Goal: Transaction & Acquisition: Book appointment/travel/reservation

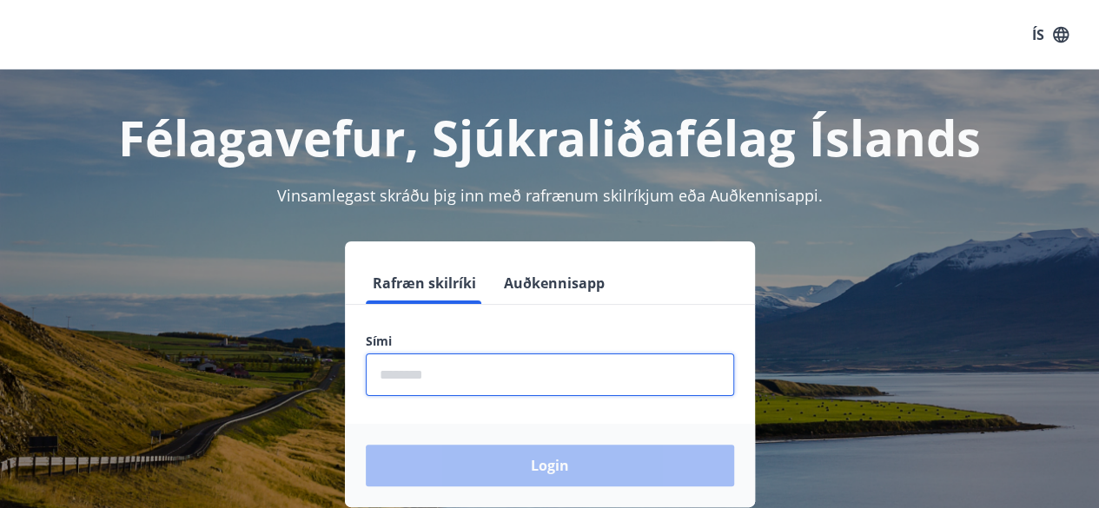
click at [492, 385] on input "phone" at bounding box center [550, 375] width 368 height 43
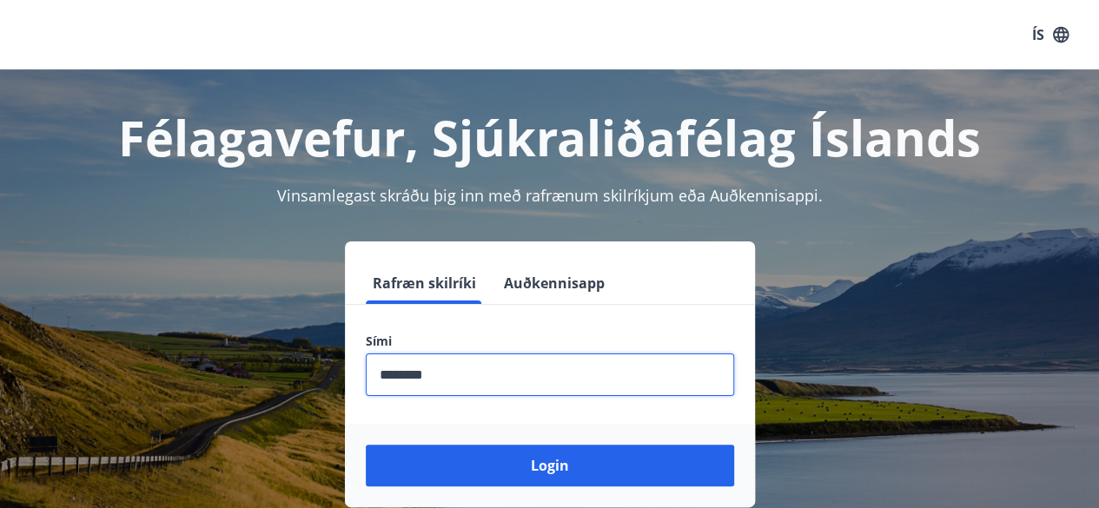
click at [407, 373] on input "phone" at bounding box center [550, 375] width 368 height 43
click at [413, 372] on input "phone" at bounding box center [550, 375] width 368 height 43
click at [408, 372] on input "phone" at bounding box center [550, 375] width 368 height 43
type input "********"
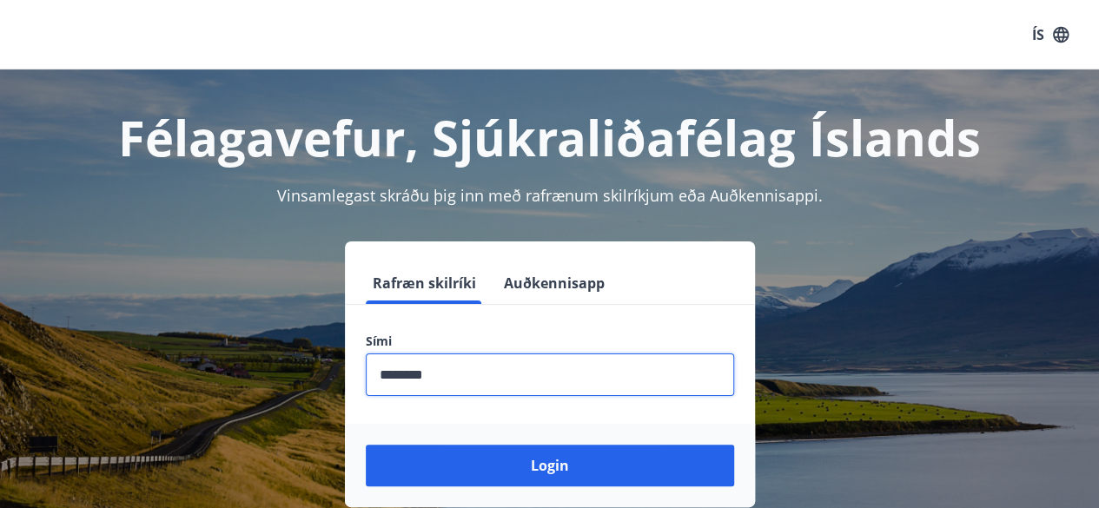
click at [366, 445] on button "Login" at bounding box center [550, 466] width 368 height 42
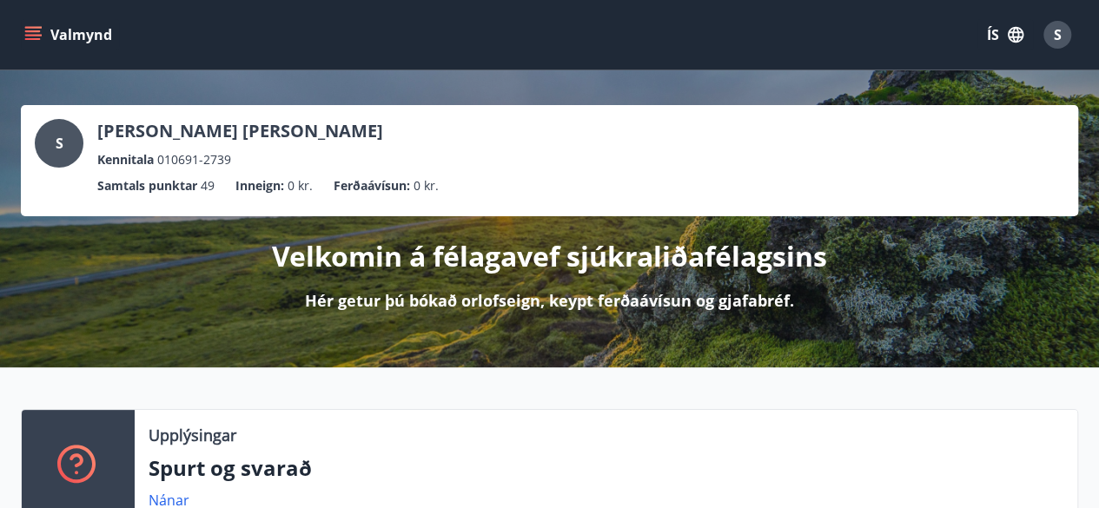
click at [630, 340] on div "S [PERSON_NAME] [PERSON_NAME] Kennitala 010691-2739 Samtals punktar 49 Inneign …" at bounding box center [549, 218] width 1099 height 297
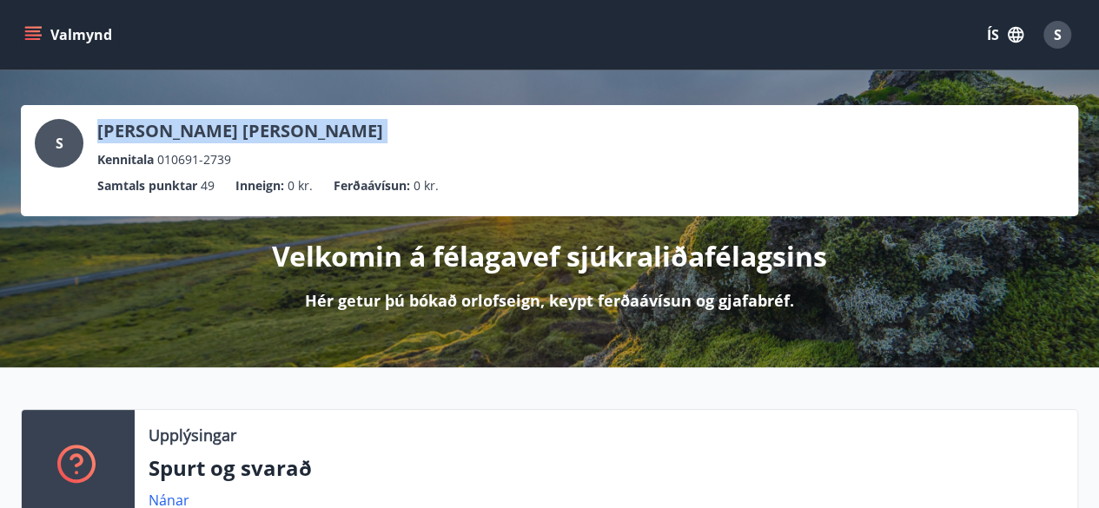
click at [630, 340] on div "S [PERSON_NAME] [PERSON_NAME] Kennitala 010691-2739 Samtals punktar 49 Inneign …" at bounding box center [549, 218] width 1099 height 297
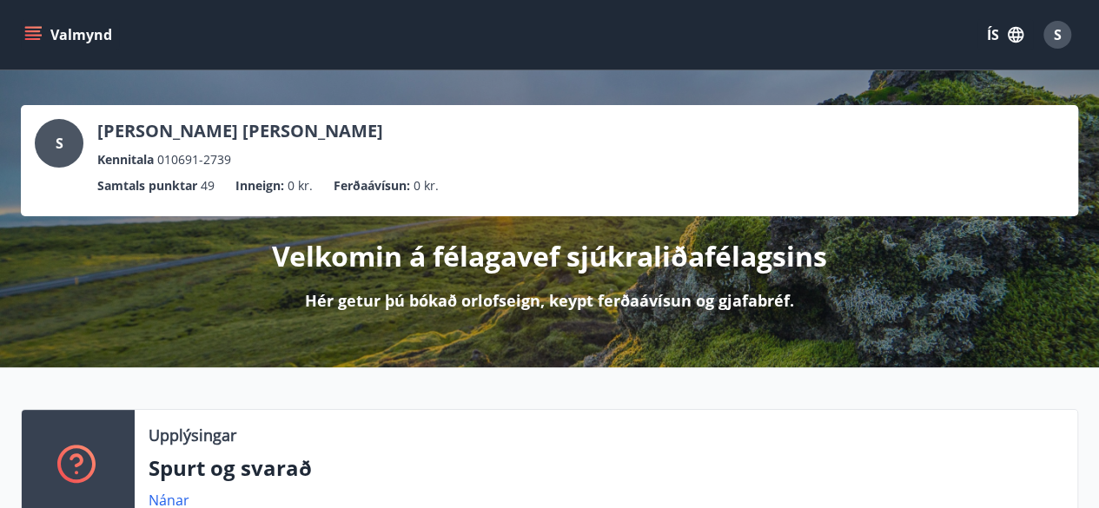
click at [375, 258] on p "Velkomin á félagavef sjúkraliðafélagsins" at bounding box center [549, 256] width 555 height 38
click at [176, 258] on div "Velkomin á félagavef sjúkraliðafélagsins Hér getur þú bókað orlofseign, keypt f…" at bounding box center [549, 264] width 1057 height 96
click at [65, 29] on button "Valmynd" at bounding box center [70, 34] width 98 height 31
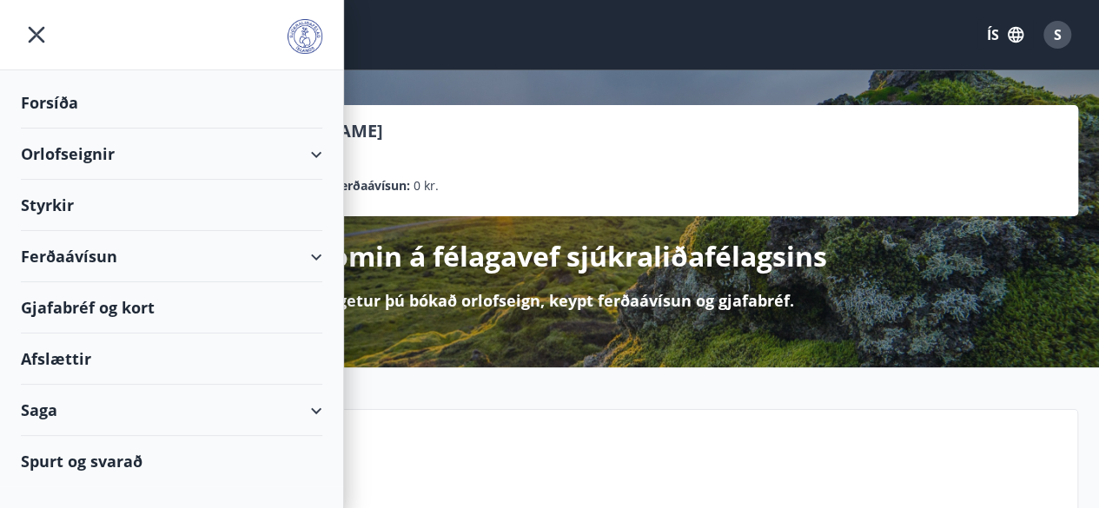
click at [231, 154] on div "Orlofseignir" at bounding box center [172, 154] width 302 height 51
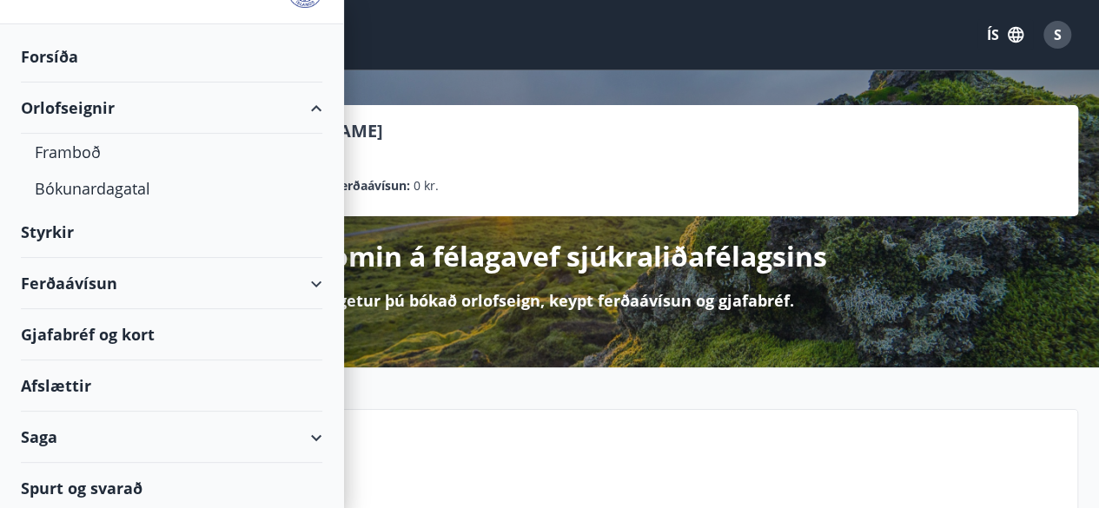
scroll to position [49, 0]
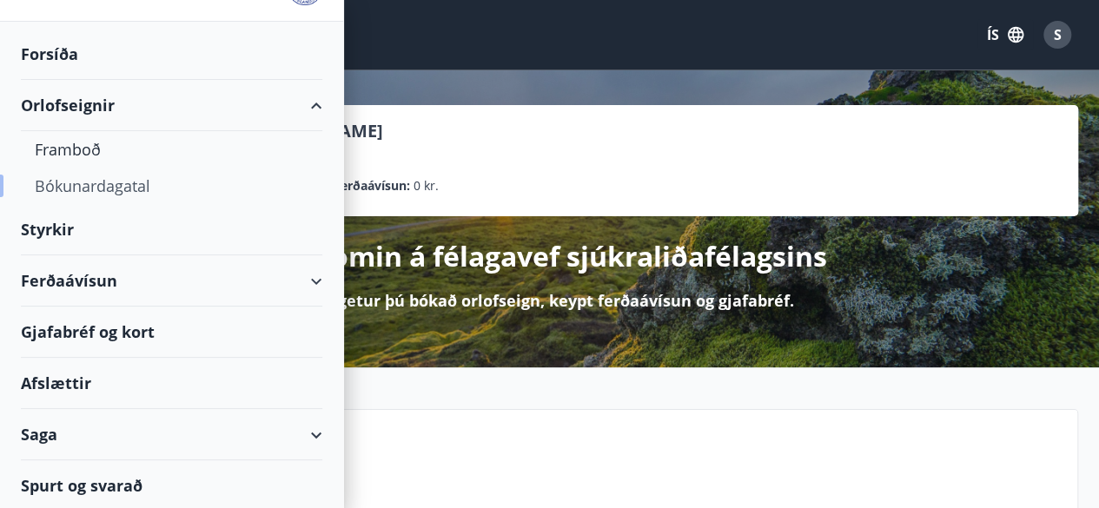
click at [75, 189] on div "Bókunardagatal" at bounding box center [172, 186] width 274 height 36
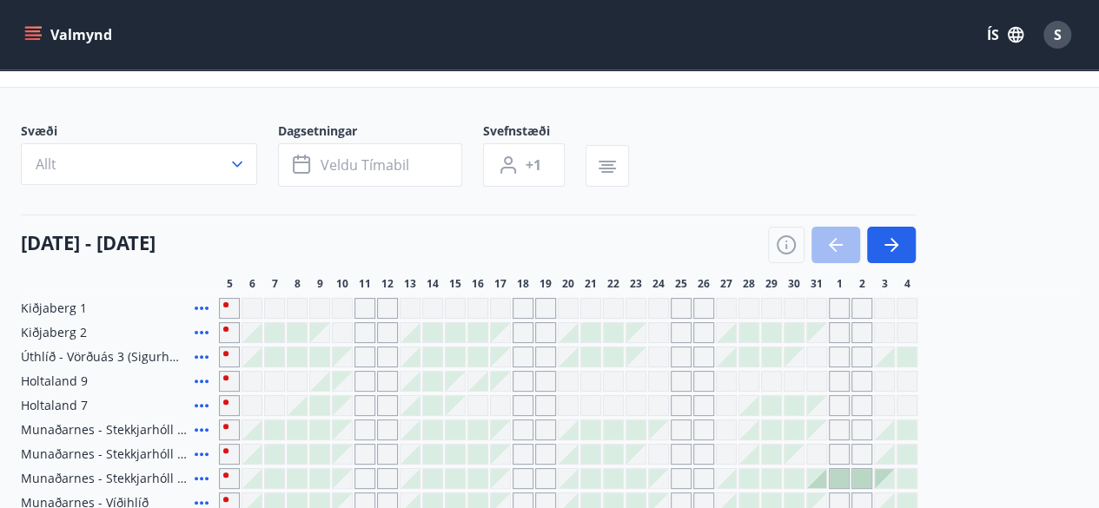
scroll to position [38, 0]
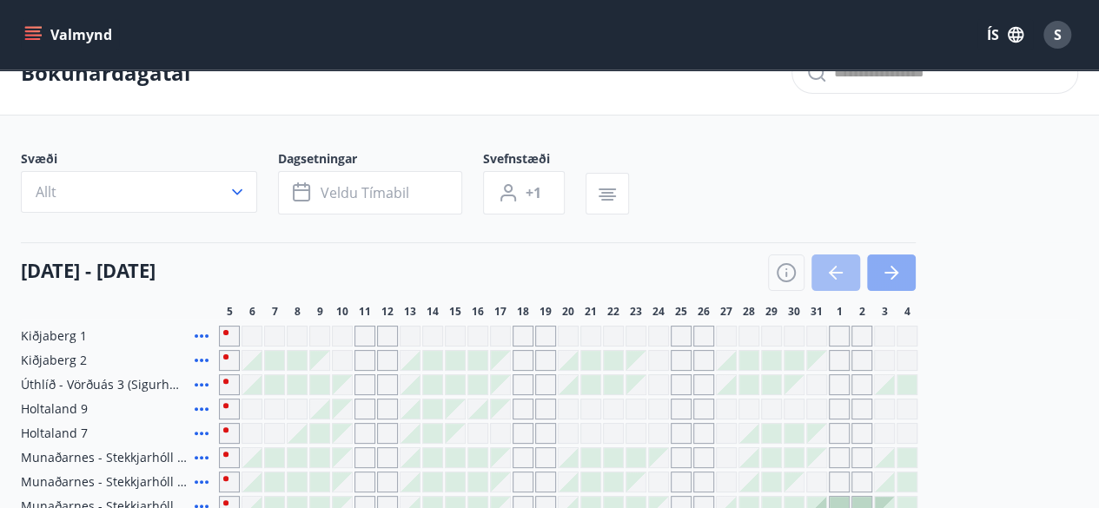
click at [892, 282] on button "button" at bounding box center [891, 273] width 49 height 36
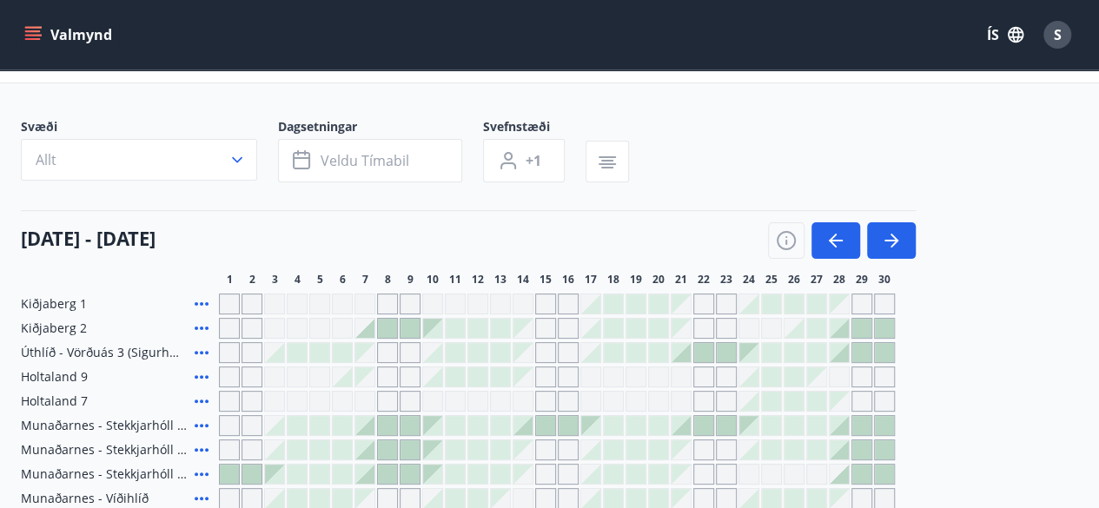
scroll to position [73, 0]
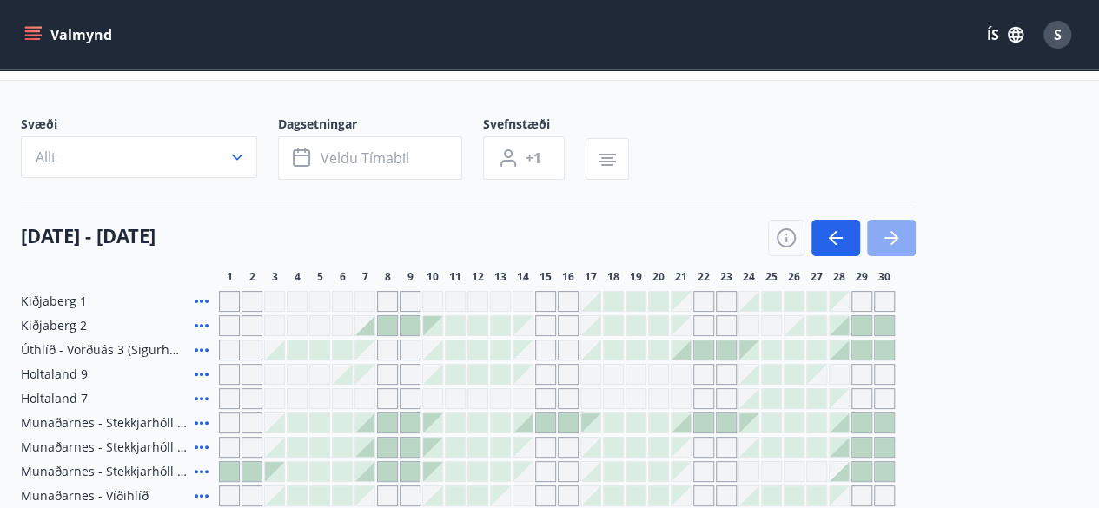
click at [886, 237] on icon "button" at bounding box center [892, 238] width 14 height 2
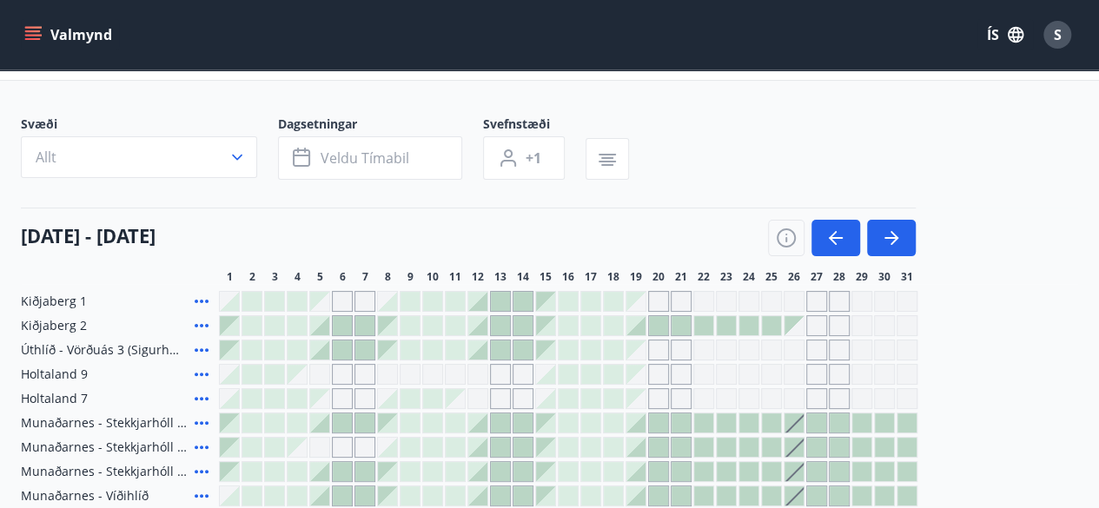
click at [749, 426] on div at bounding box center [748, 423] width 19 height 19
click at [702, 421] on div at bounding box center [703, 423] width 19 height 19
click at [814, 409] on div "Kiðjaberg 1 Kiðjaberg 2 Úthlíð - Vörðuás 3 (Sigurhæð) Holtaland 9 Holtaland 7 […" at bounding box center [549, 484] width 1057 height 386
click at [833, 423] on div at bounding box center [839, 423] width 19 height 19
click at [561, 399] on div at bounding box center [568, 398] width 19 height 19
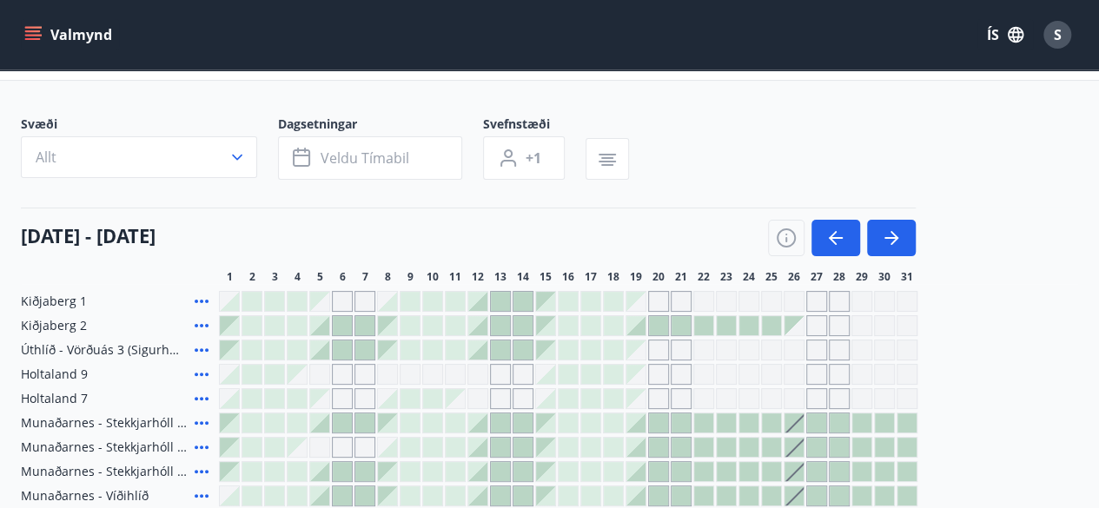
click at [569, 425] on div at bounding box center [568, 423] width 19 height 19
click at [788, 276] on span "26" at bounding box center [794, 277] width 12 height 14
click at [784, 109] on main "Bókunardagatal Svæði Allt Dagsetningar Veldu tímabil Svefnstæði +1 [DATE] - [DA…" at bounding box center [549, 337] width 1099 height 680
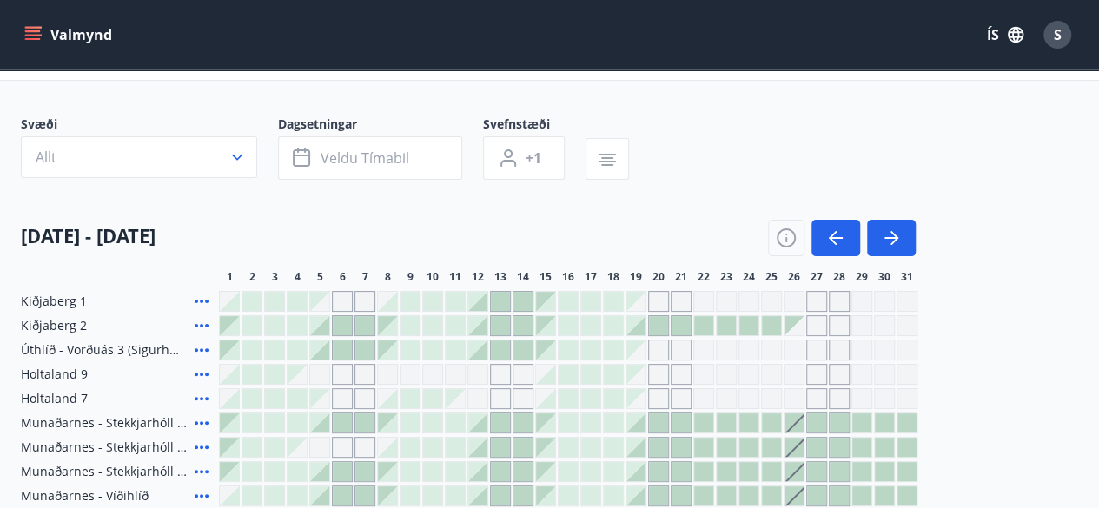
click at [784, 109] on main "Bókunardagatal Svæði Allt Dagsetningar Veldu tímabil Svefnstæði +1 [DATE] - [DA…" at bounding box center [549, 337] width 1099 height 680
click at [97, 182] on div at bounding box center [335, 183] width 629 height 7
click at [67, 259] on div "[DATE] - [DATE] 1 2 3 4 5 6 7 8 9 10 11 12 13 14 15 16 17 18 19 20 21 22 23 24 …" at bounding box center [549, 246] width 1057 height 76
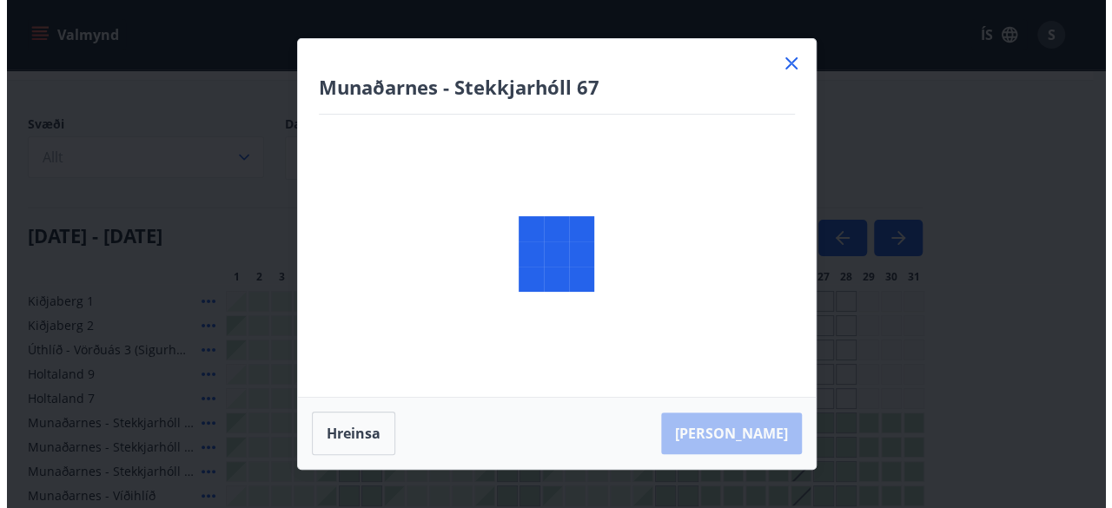
scroll to position [295, 0]
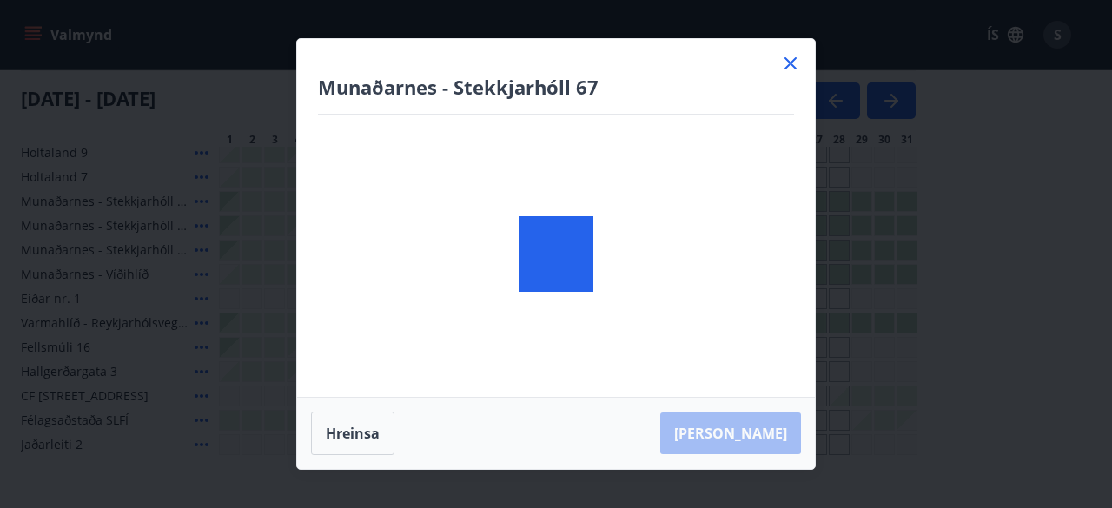
click at [70, 251] on div "Munaðarnes - Stekkjarhóll 67 Hreinsa Taka Frá" at bounding box center [556, 254] width 1112 height 508
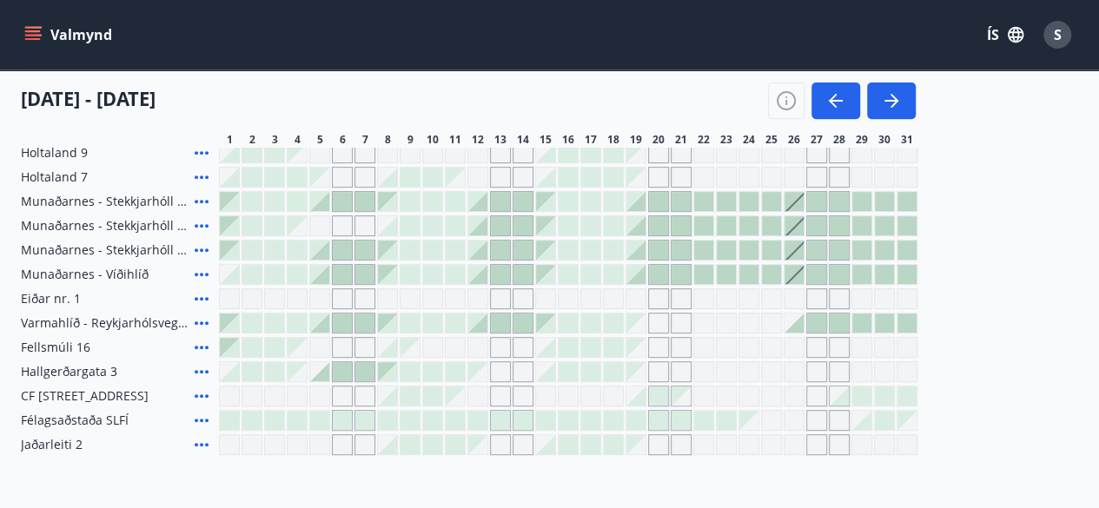
click at [198, 199] on icon at bounding box center [201, 201] width 21 height 21
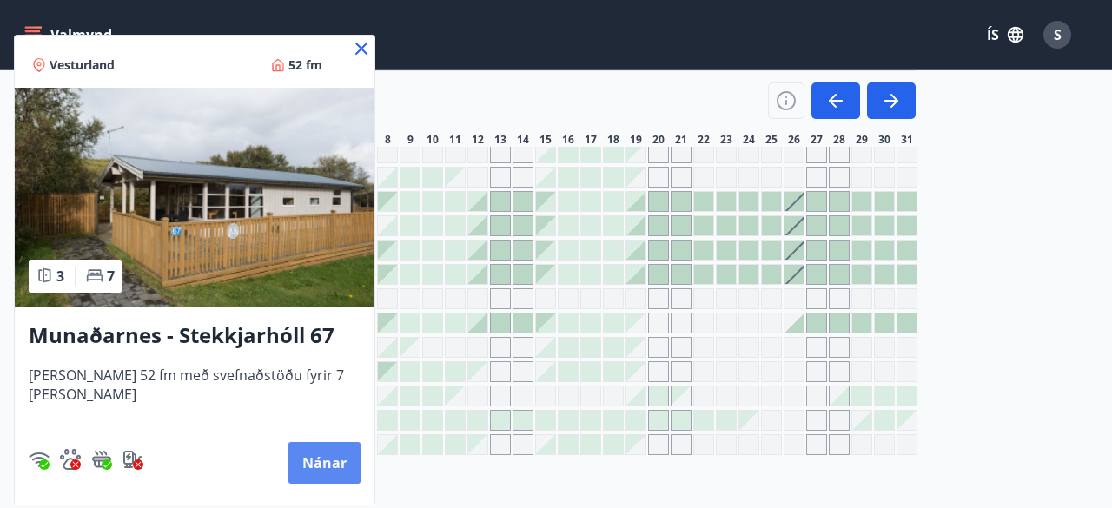
click at [315, 467] on button "Nánar" at bounding box center [324, 463] width 72 height 42
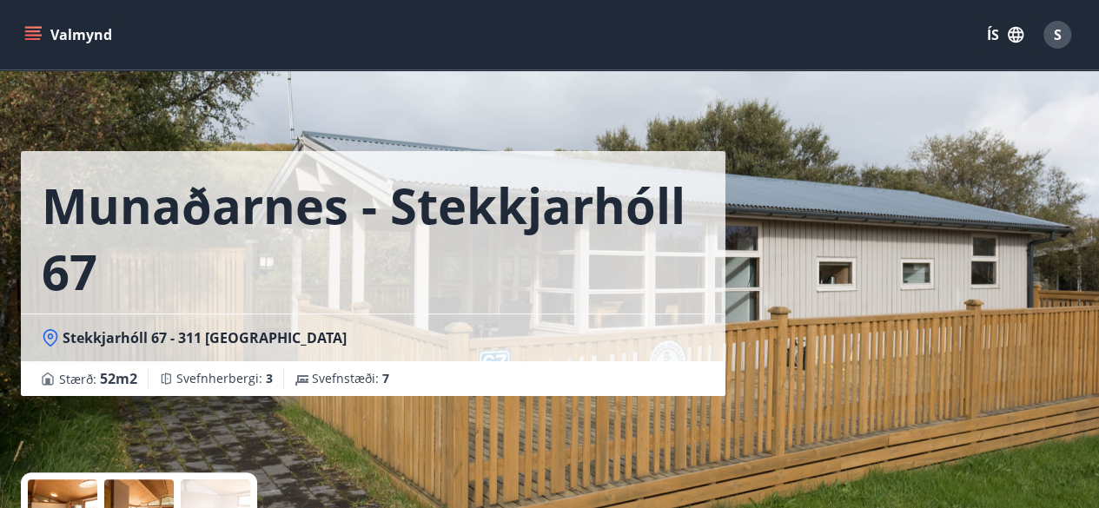
click at [756, 361] on div "Munaðarnes - Stekkjarhóll 67 Stekkjarhóll 67 - 311 Borgarnesi Stærð : 52 m2 [GE…" at bounding box center [549, 260] width 1057 height 521
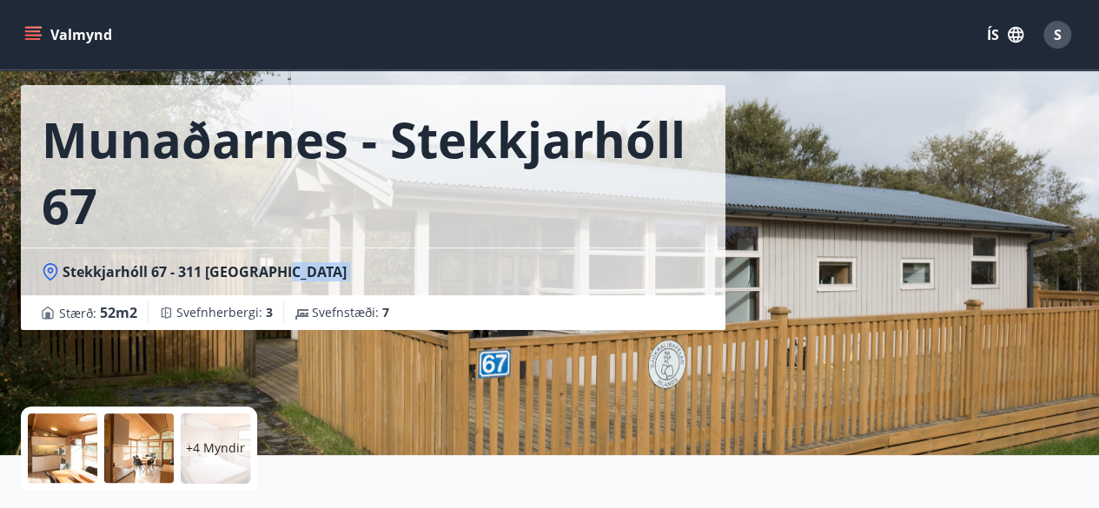
scroll to position [70, 0]
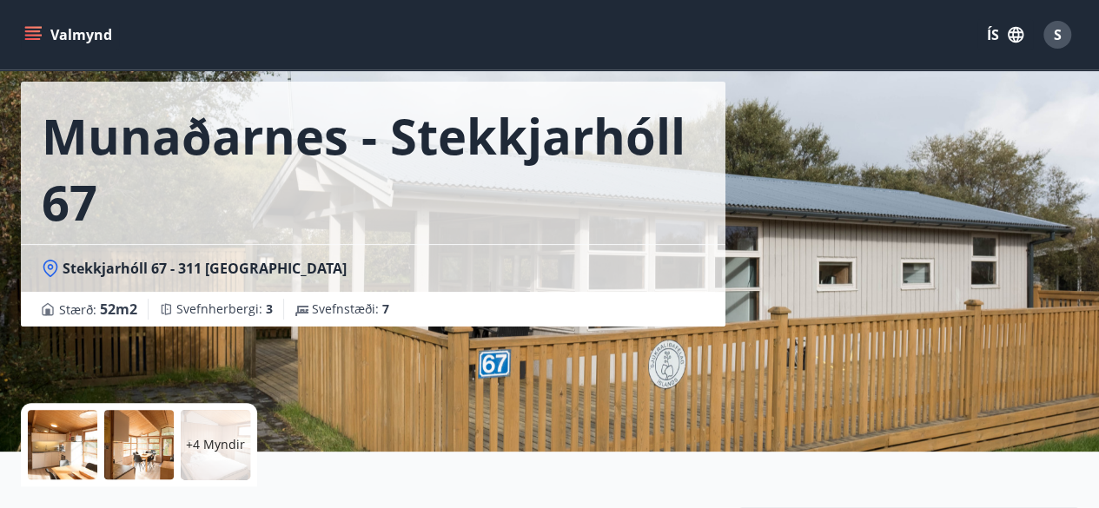
click at [143, 453] on div at bounding box center [139, 445] width 70 height 70
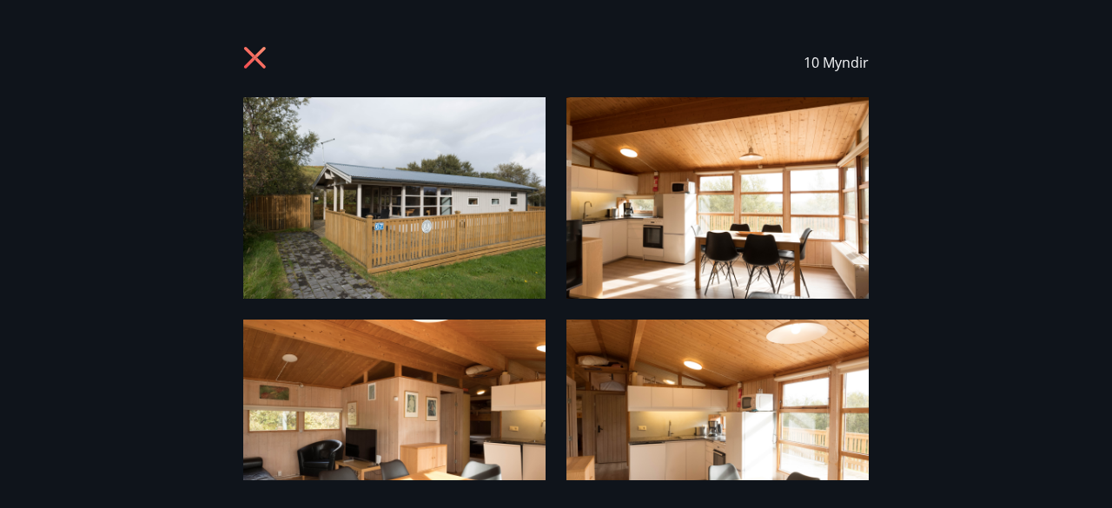
click at [1014, 240] on div "10 Myndir" at bounding box center [556, 254] width 1112 height 453
click at [1013, 282] on div "10 Myndir" at bounding box center [556, 254] width 1112 height 453
drag, startPoint x: 907, startPoint y: 220, endPoint x: 965, endPoint y: 276, distance: 80.5
click at [965, 276] on div "10 Myndir" at bounding box center [556, 254] width 1112 height 453
click at [254, 63] on icon at bounding box center [257, 60] width 28 height 28
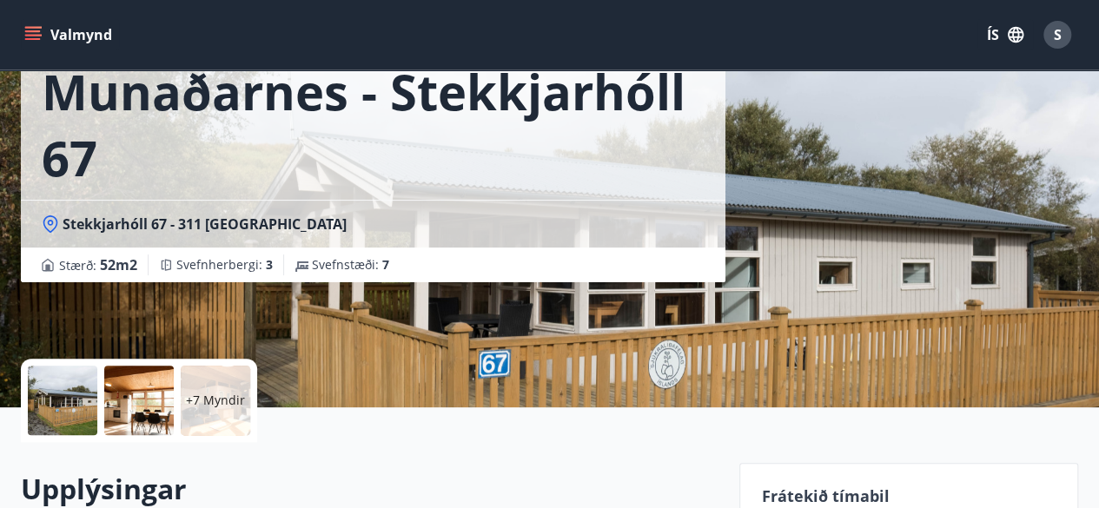
scroll to position [104, 0]
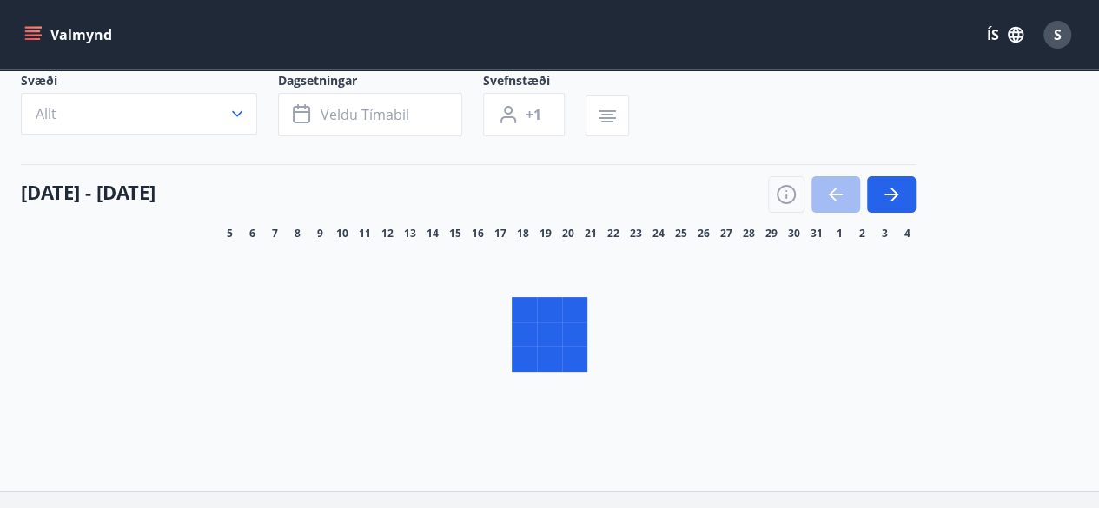
scroll to position [231, 0]
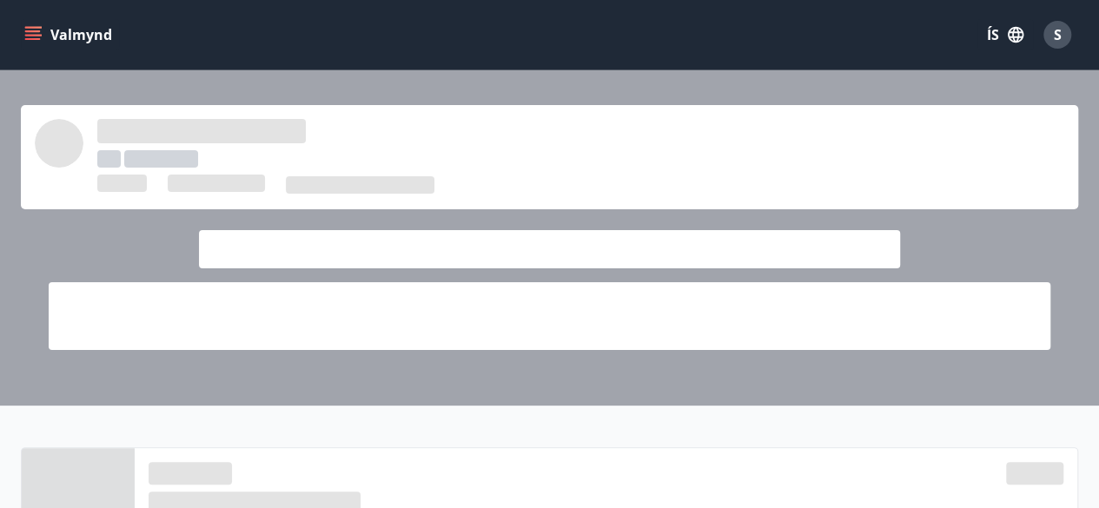
click at [42, 41] on button "Valmynd" at bounding box center [70, 34] width 98 height 31
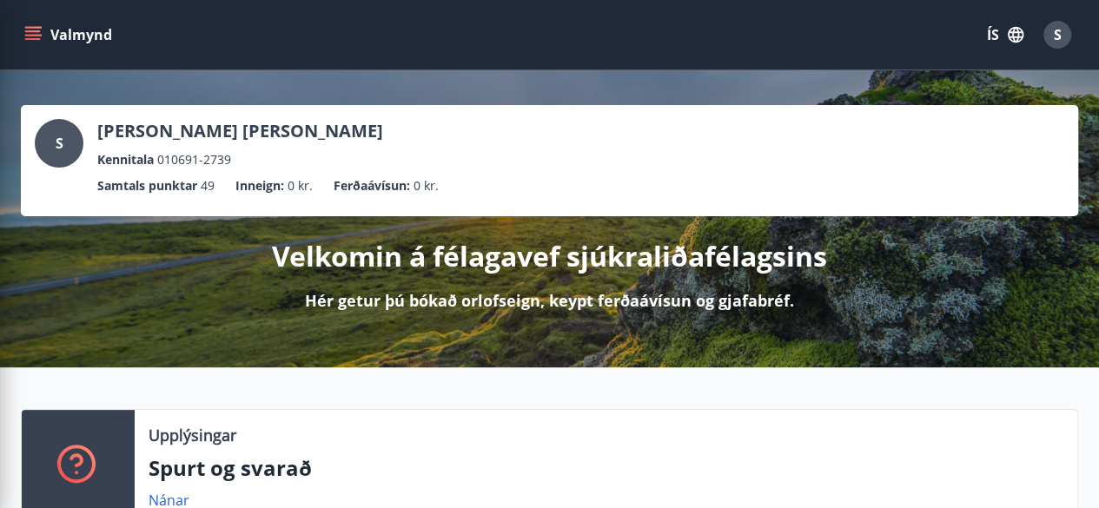
click at [635, 68] on div "Valmynd ÍS S" at bounding box center [549, 35] width 1099 height 70
click at [190, 294] on div "Velkomin á félagavef sjúkraliðafélagsins Hér getur þú bókað orlofseign, keypt f…" at bounding box center [549, 264] width 1057 height 96
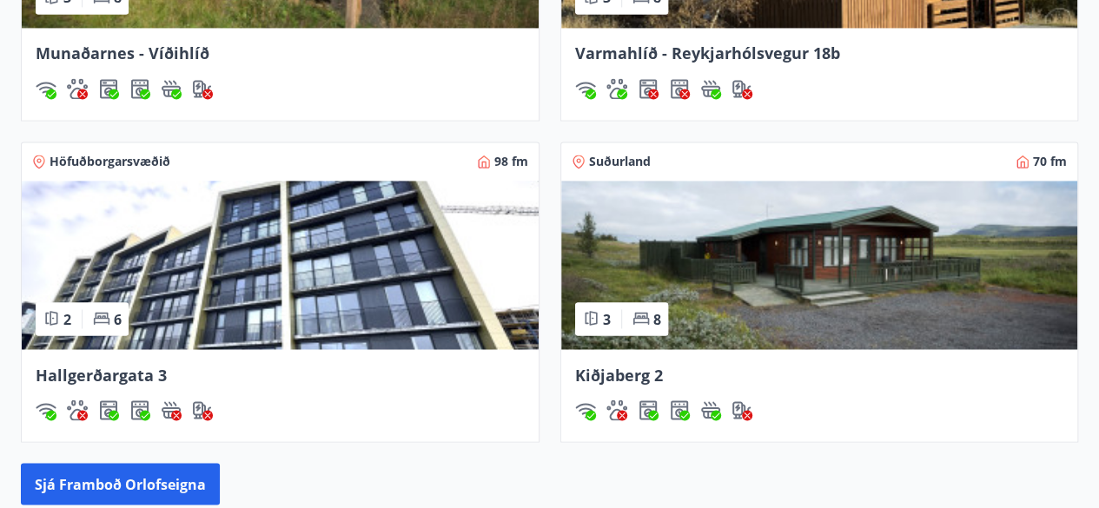
scroll to position [1321, 0]
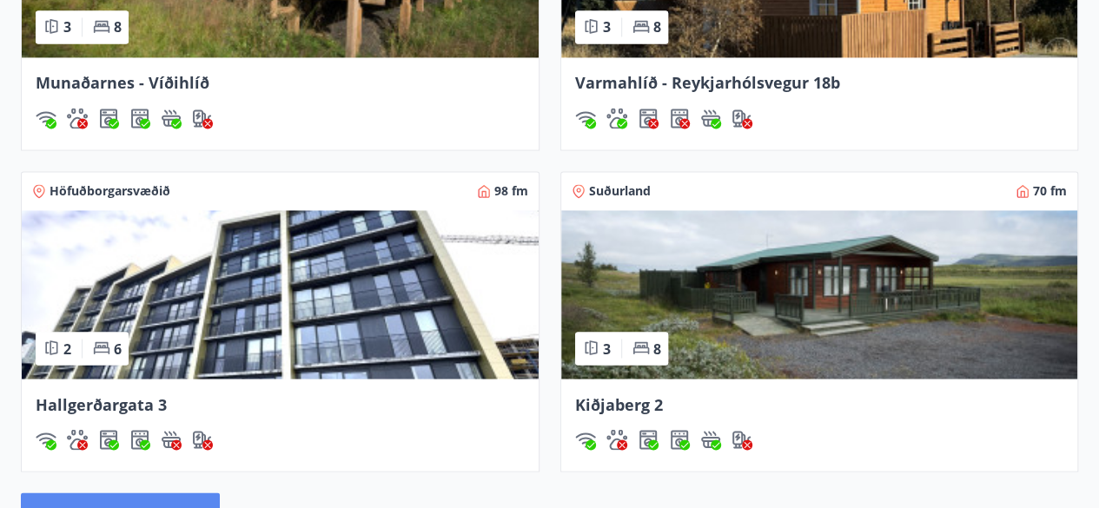
click at [129, 496] on button "Sjá framboð orlofseigna" at bounding box center [120, 514] width 199 height 42
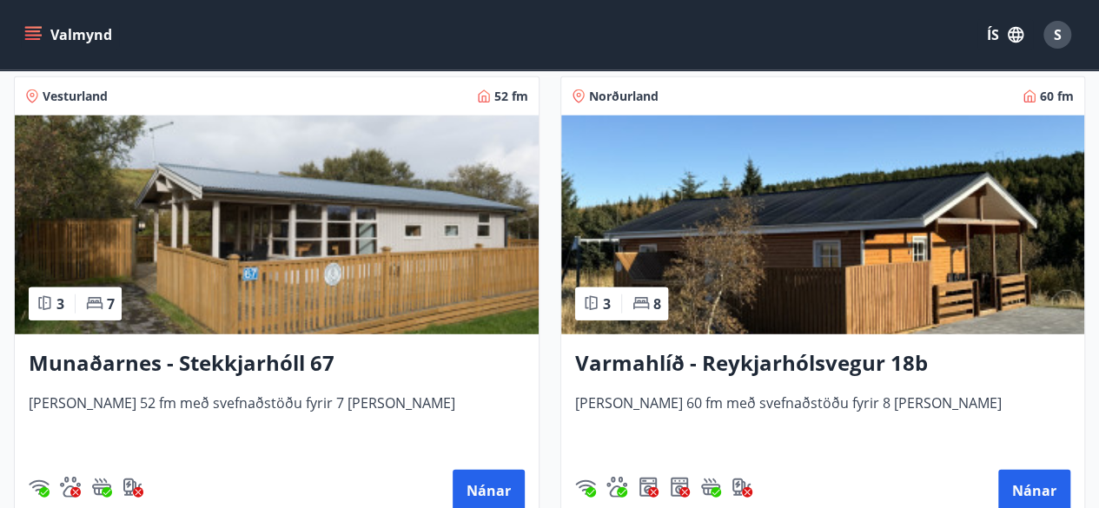
scroll to position [2287, 0]
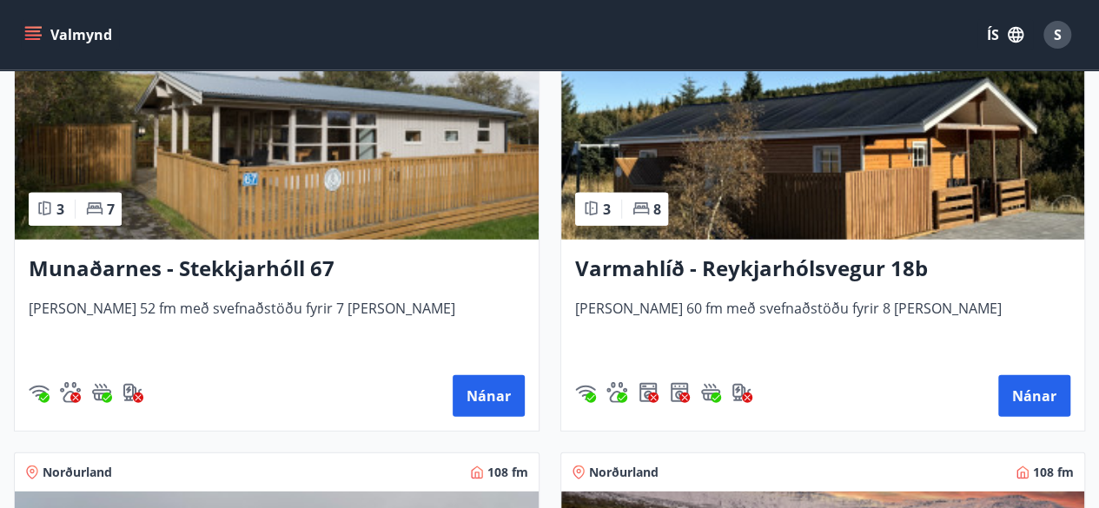
click at [247, 263] on h3 "Munaðarnes - Stekkjarhóll 67" at bounding box center [277, 269] width 496 height 31
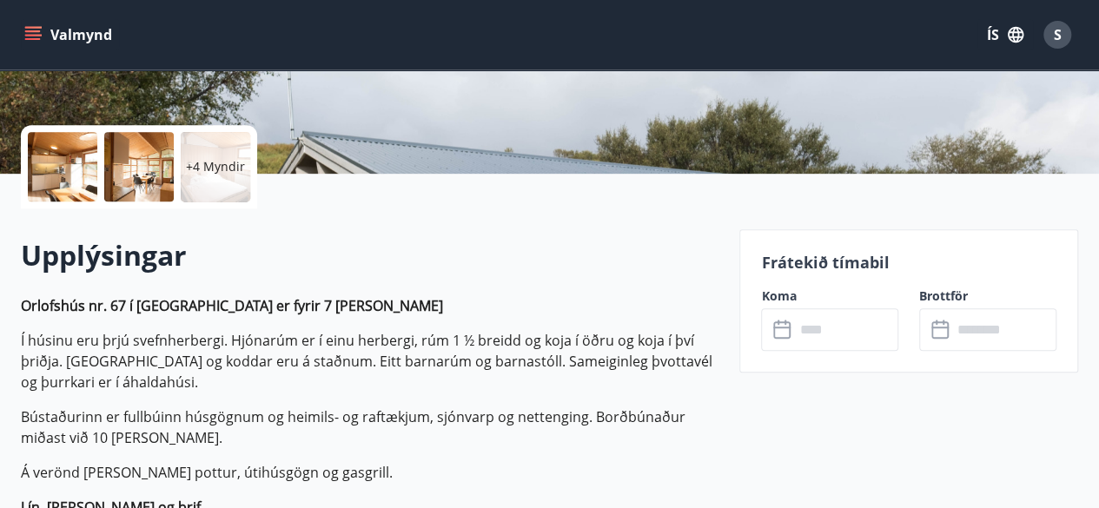
scroll to position [313, 0]
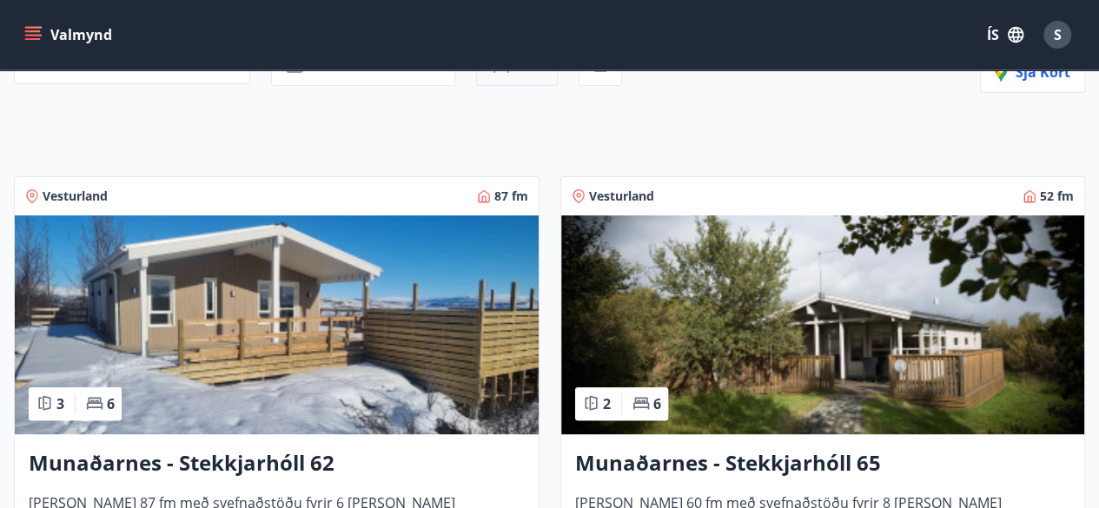
scroll to position [243, 0]
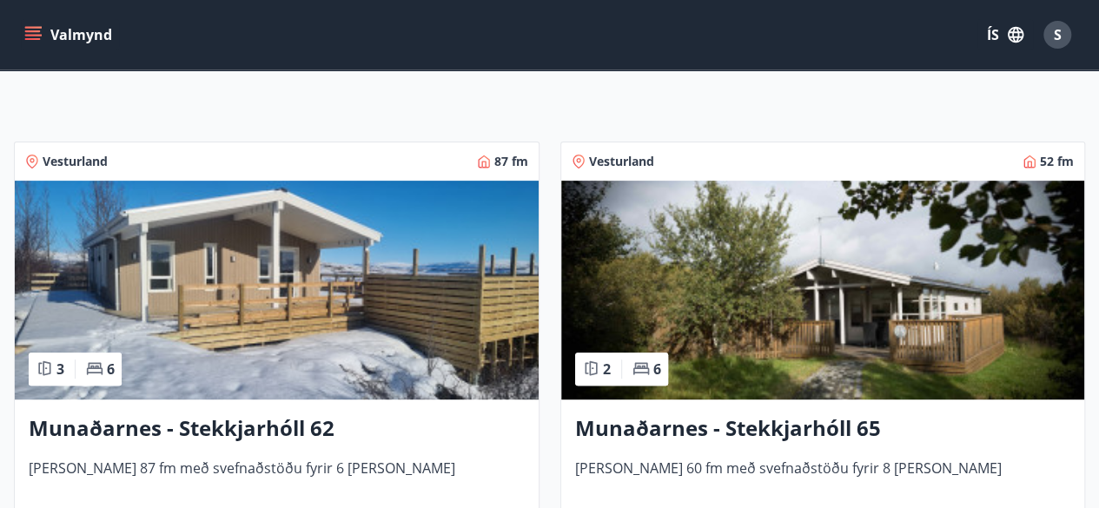
click at [234, 423] on h3 "Munaðarnes - Stekkjarhóll 62" at bounding box center [277, 429] width 496 height 31
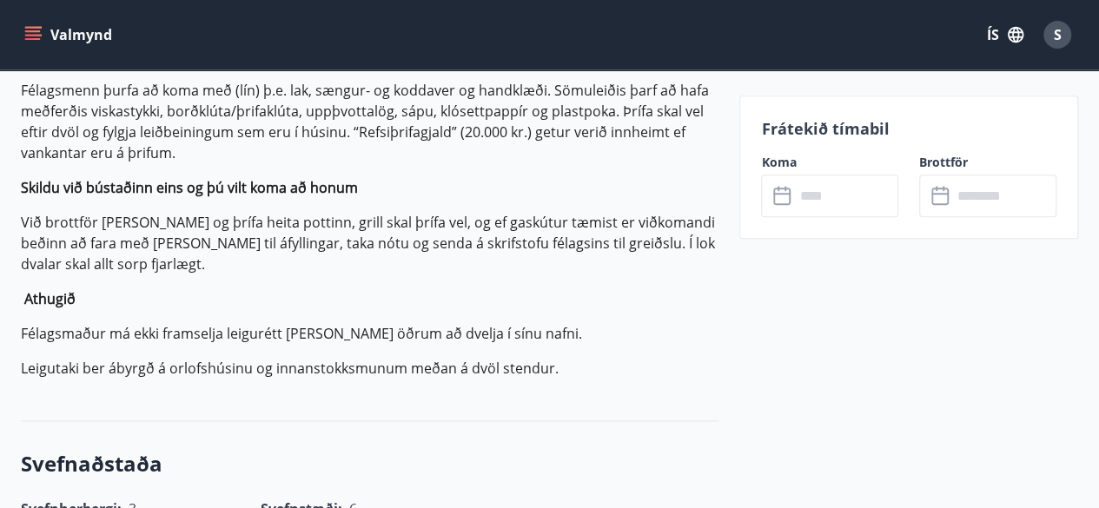
scroll to position [799, 0]
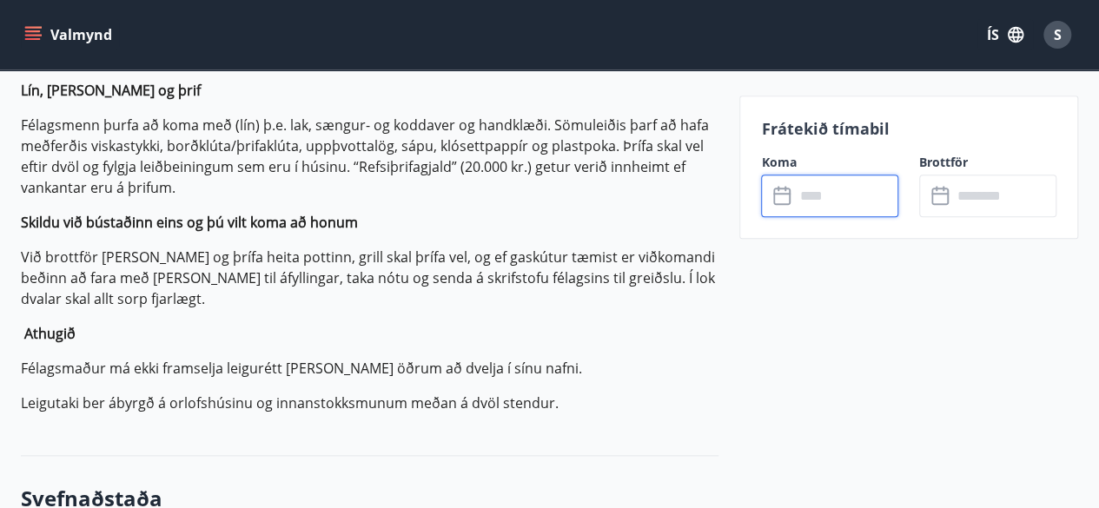
click at [826, 187] on input "text" at bounding box center [846, 196] width 104 height 43
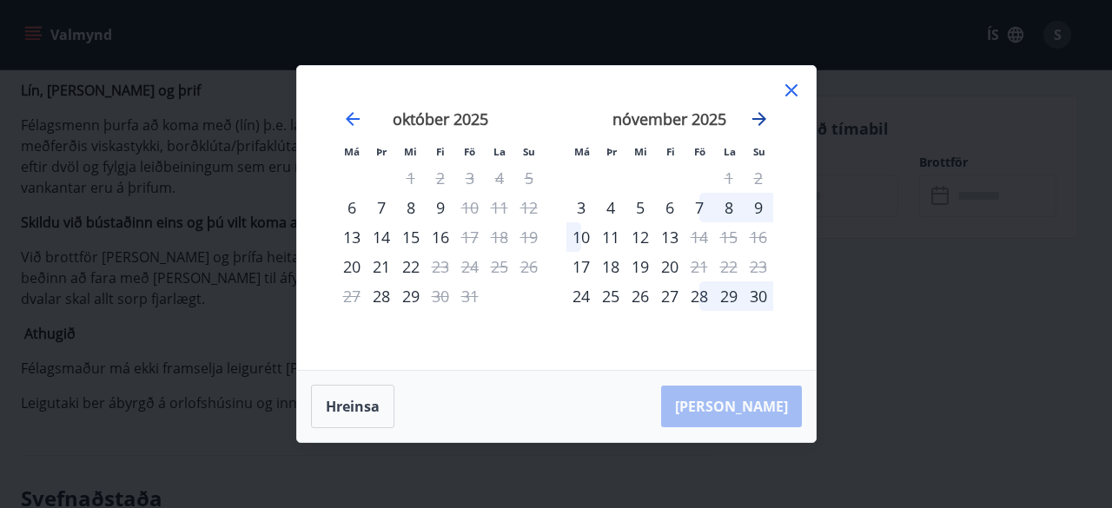
click at [754, 115] on icon "Move forward to switch to the next month." at bounding box center [759, 119] width 21 height 21
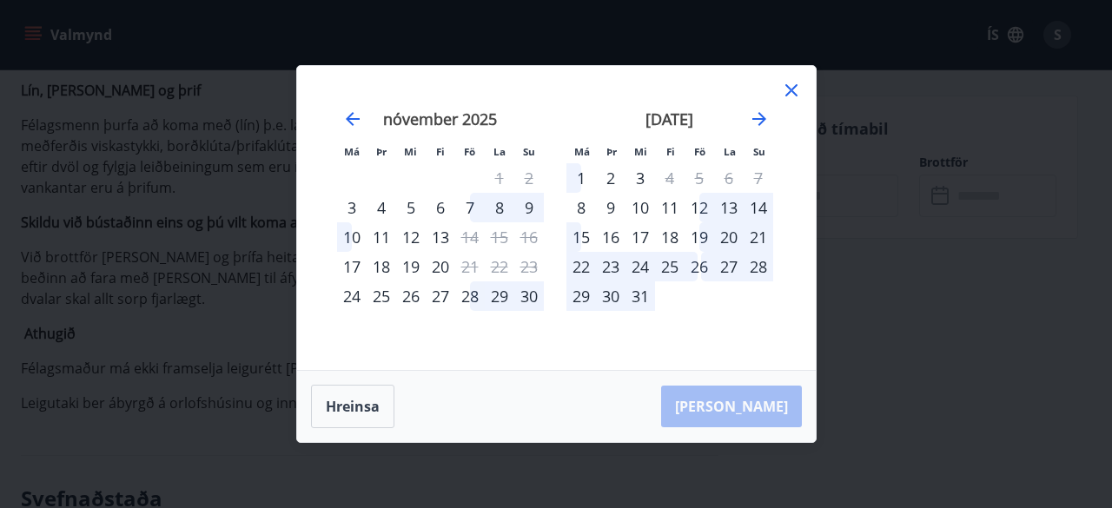
click at [697, 209] on div "12" at bounding box center [700, 208] width 30 height 30
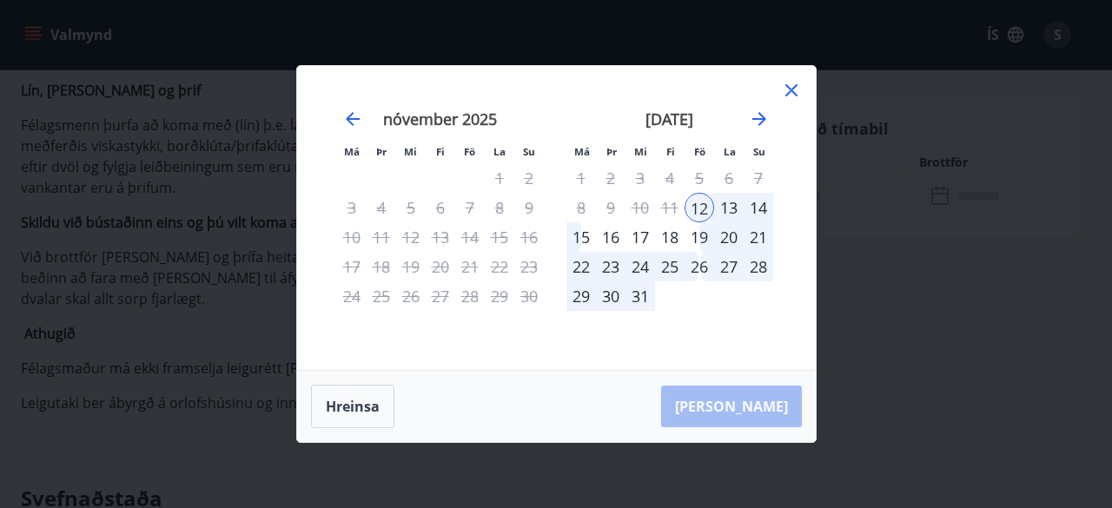
click at [767, 209] on div "14" at bounding box center [759, 208] width 30 height 30
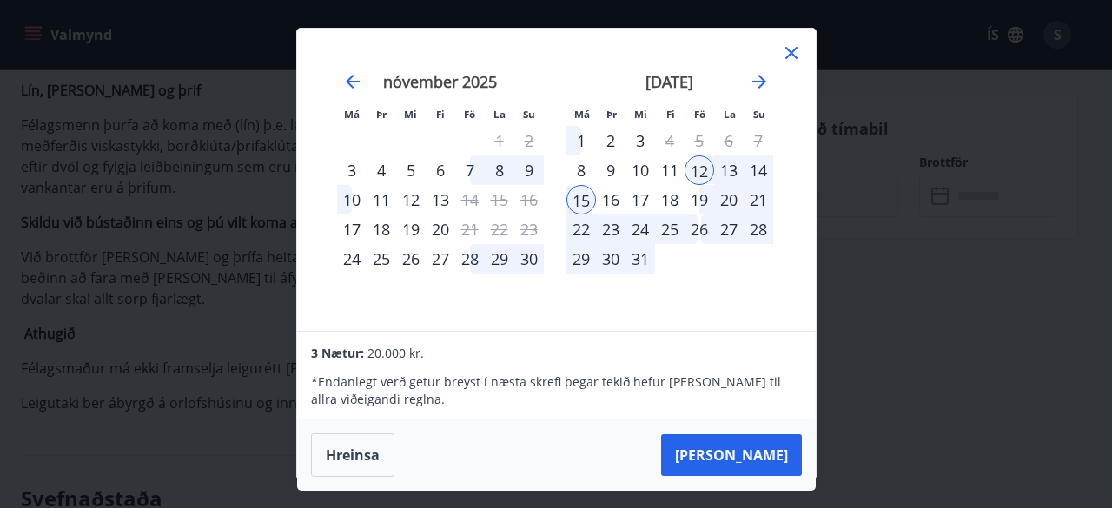
click at [758, 182] on div "14" at bounding box center [759, 171] width 30 height 30
click at [580, 197] on div "15" at bounding box center [582, 200] width 30 height 30
click at [700, 221] on div "26" at bounding box center [700, 230] width 30 height 30
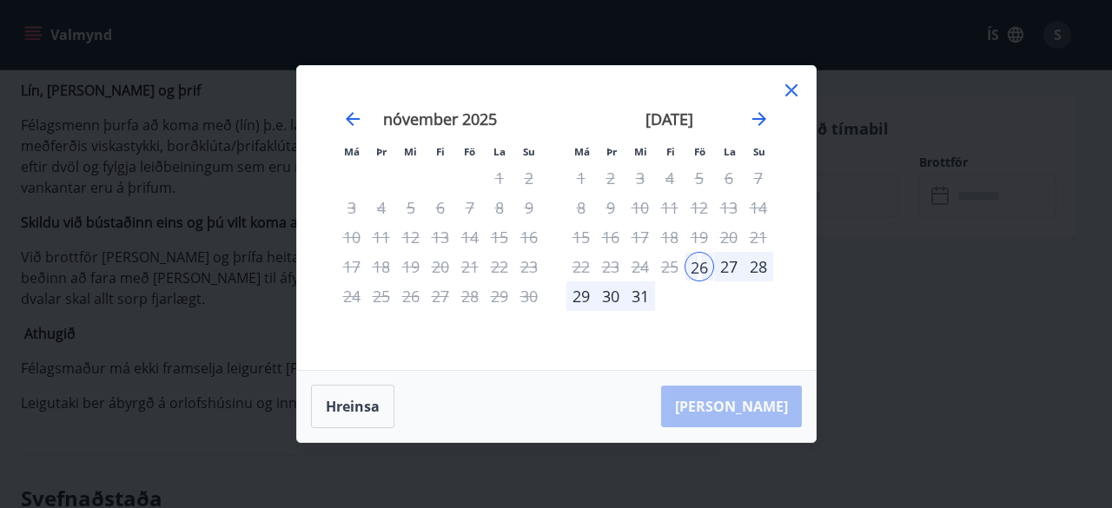
click at [786, 86] on icon at bounding box center [792, 90] width 12 height 12
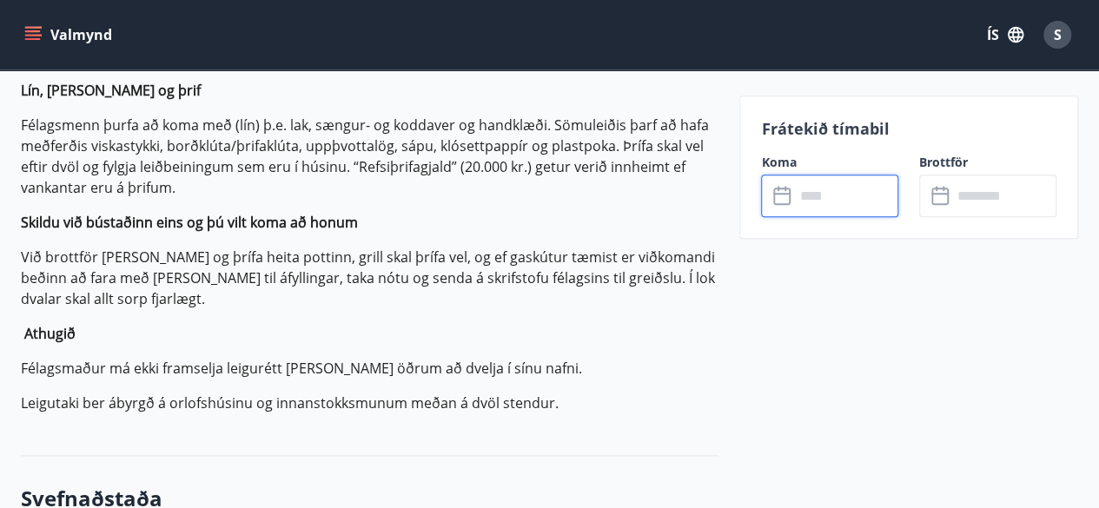
click at [812, 191] on input "text" at bounding box center [846, 196] width 104 height 43
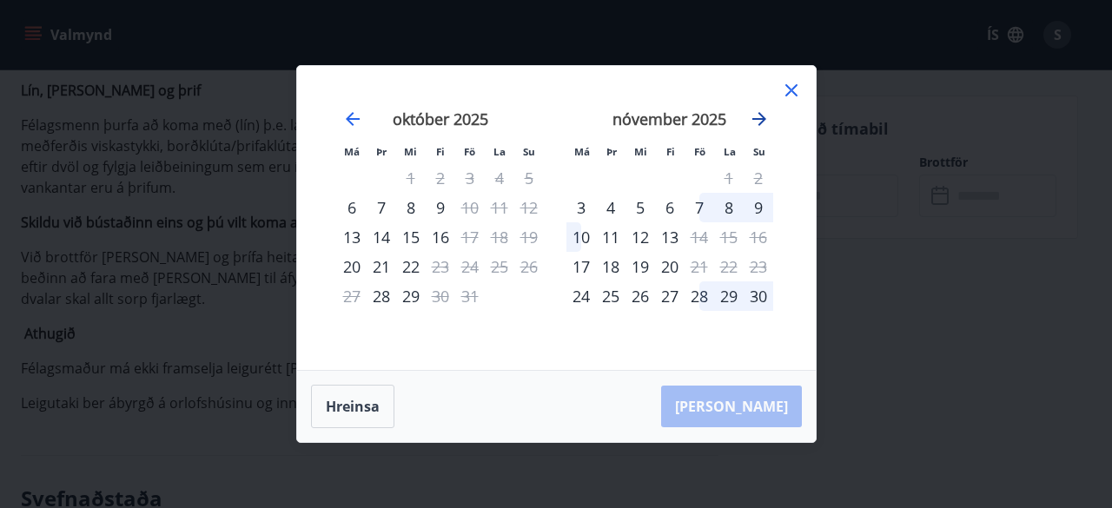
click at [757, 116] on icon "Move forward to switch to the next month." at bounding box center [759, 119] width 21 height 21
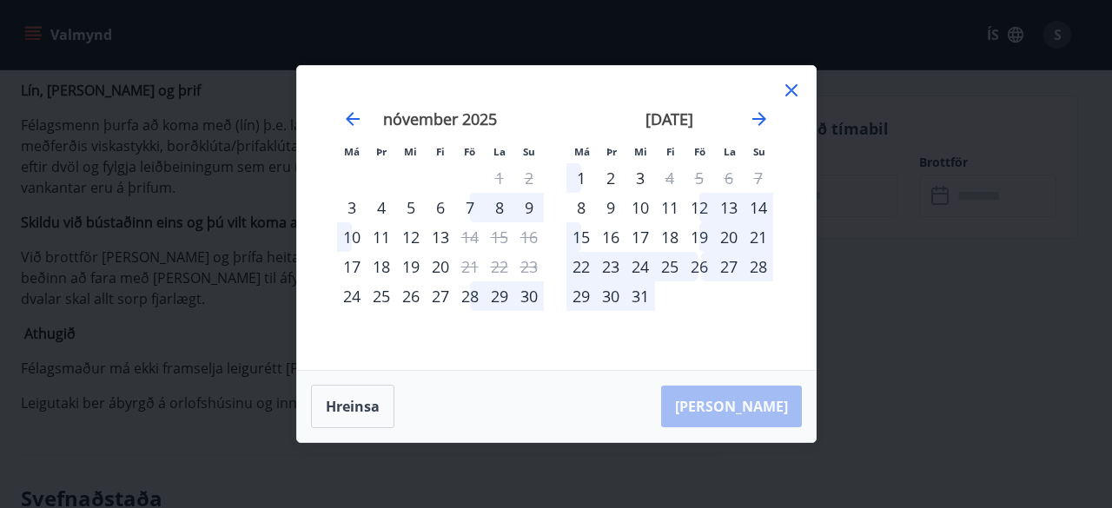
click at [706, 265] on div "26" at bounding box center [700, 267] width 30 height 30
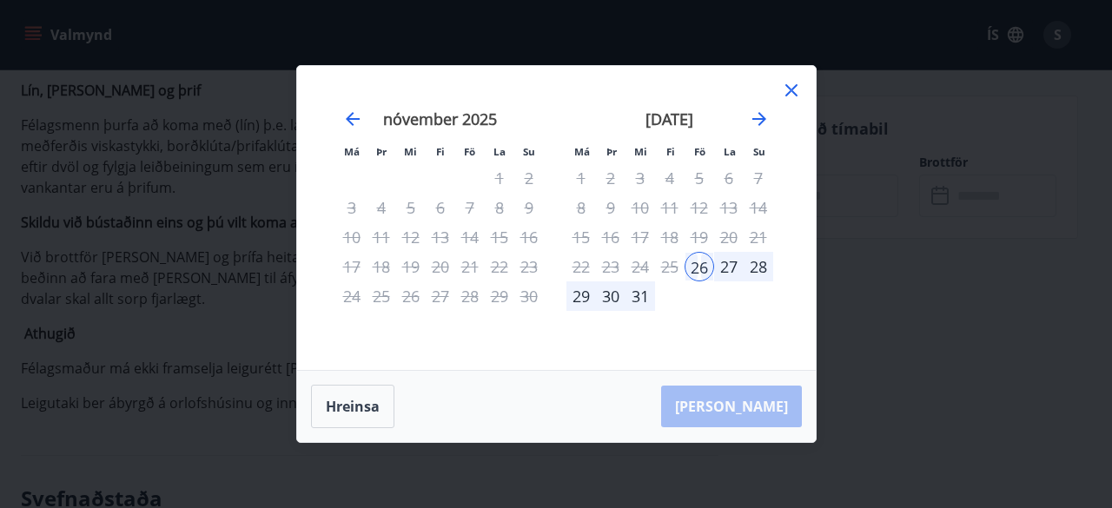
click at [576, 302] on div "29" at bounding box center [582, 297] width 30 height 30
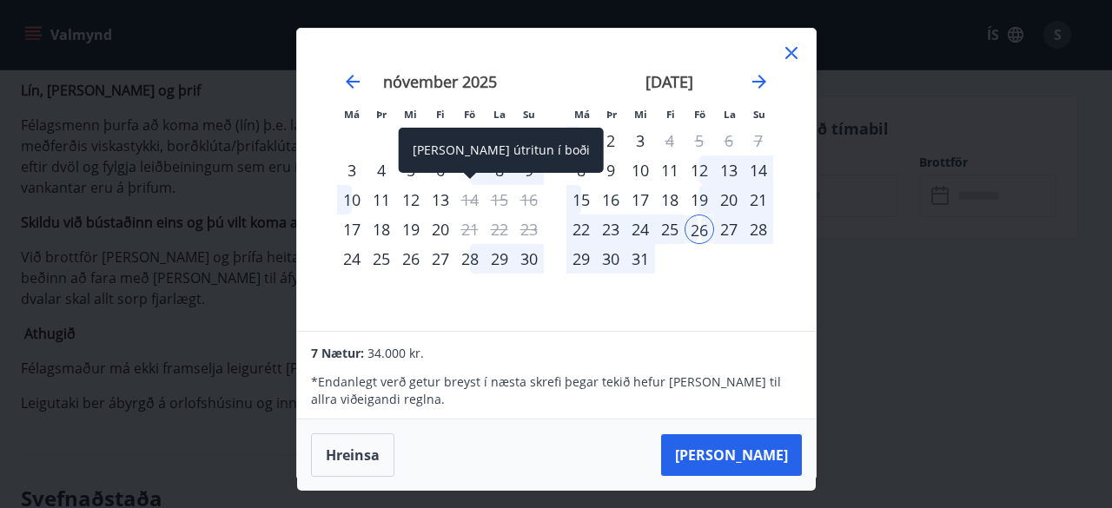
click at [471, 196] on div "14" at bounding box center [470, 200] width 30 height 30
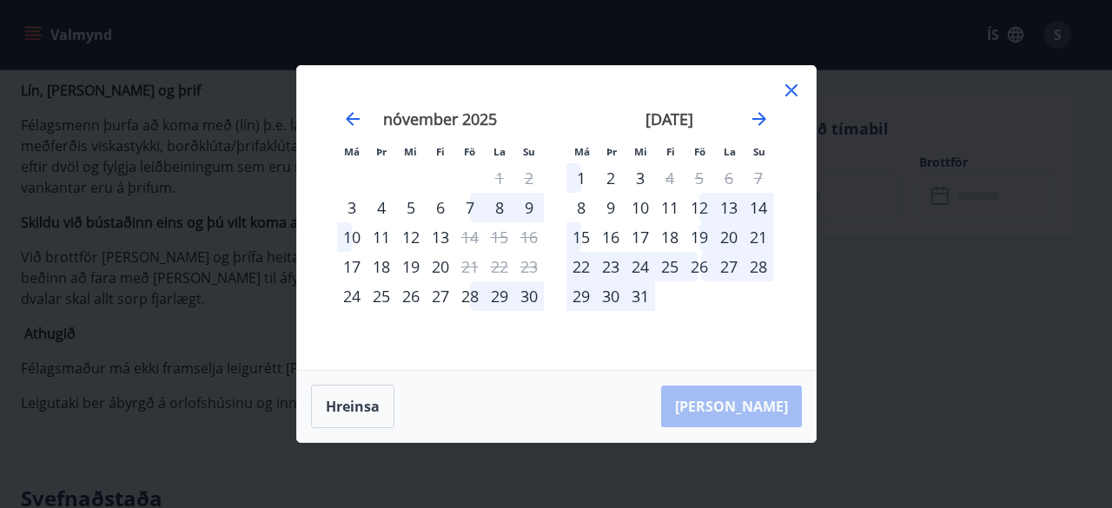
click at [706, 263] on div "26" at bounding box center [700, 267] width 30 height 30
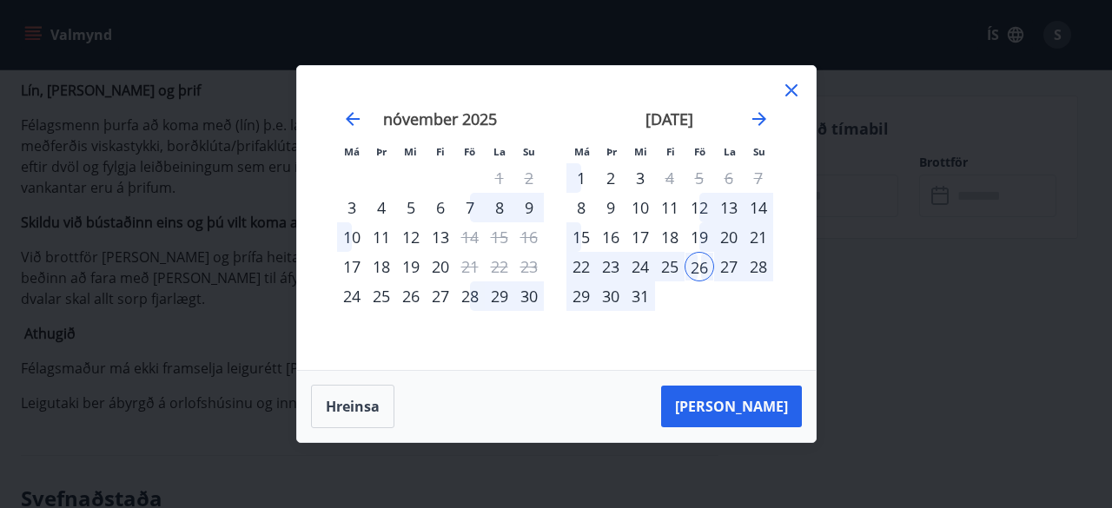
click at [706, 241] on div "19" at bounding box center [700, 237] width 30 height 30
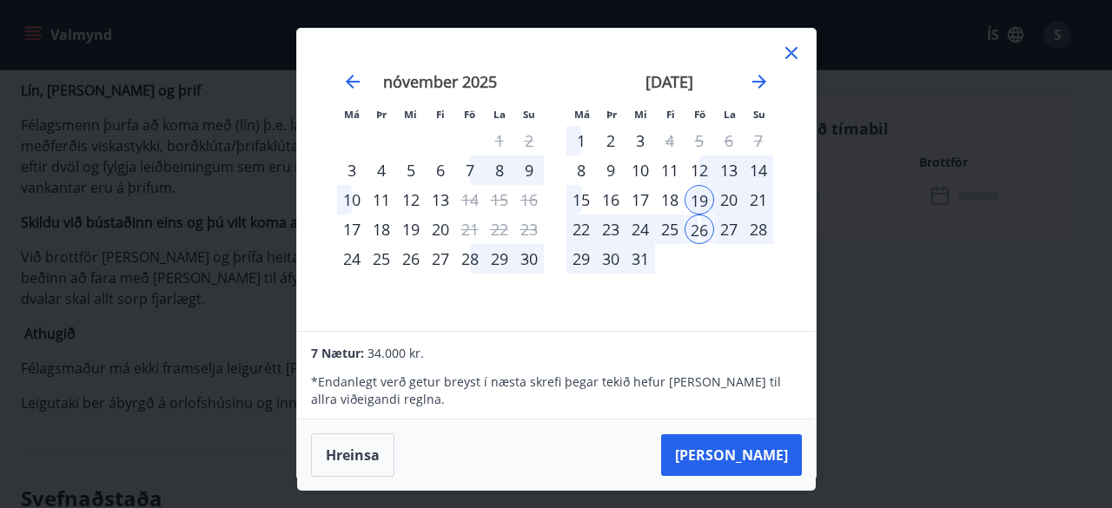
click at [472, 169] on div "7" at bounding box center [470, 171] width 30 height 30
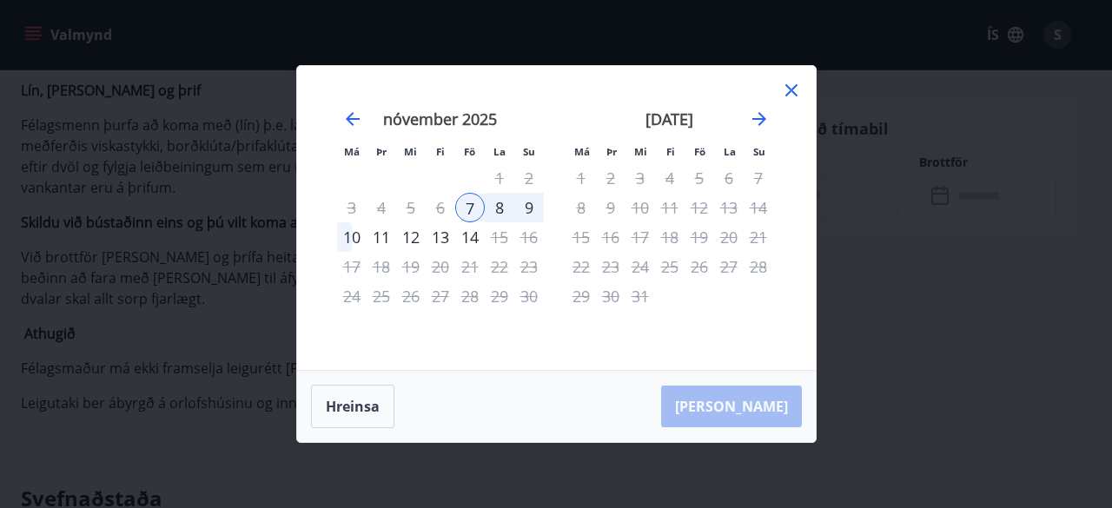
click at [805, 93] on div "Má Þr Mi Fi Fö La Su Má Þr Mi Fi Fö La Su [DATE] 1 2 3 4 5 6 7 8 9 10 11 12 13 …" at bounding box center [556, 218] width 519 height 304
click at [794, 91] on icon at bounding box center [791, 90] width 21 height 21
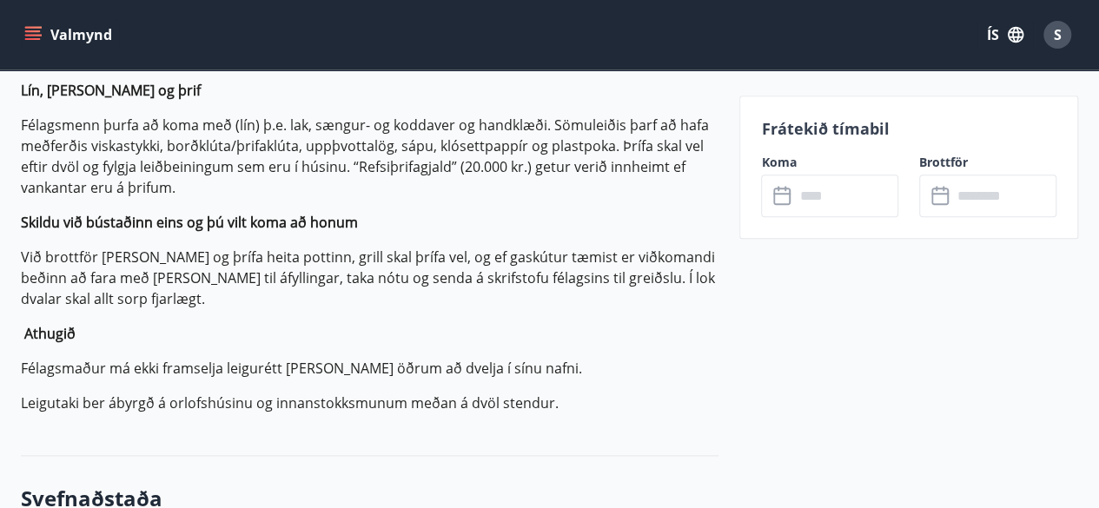
click at [792, 197] on icon at bounding box center [783, 196] width 21 height 21
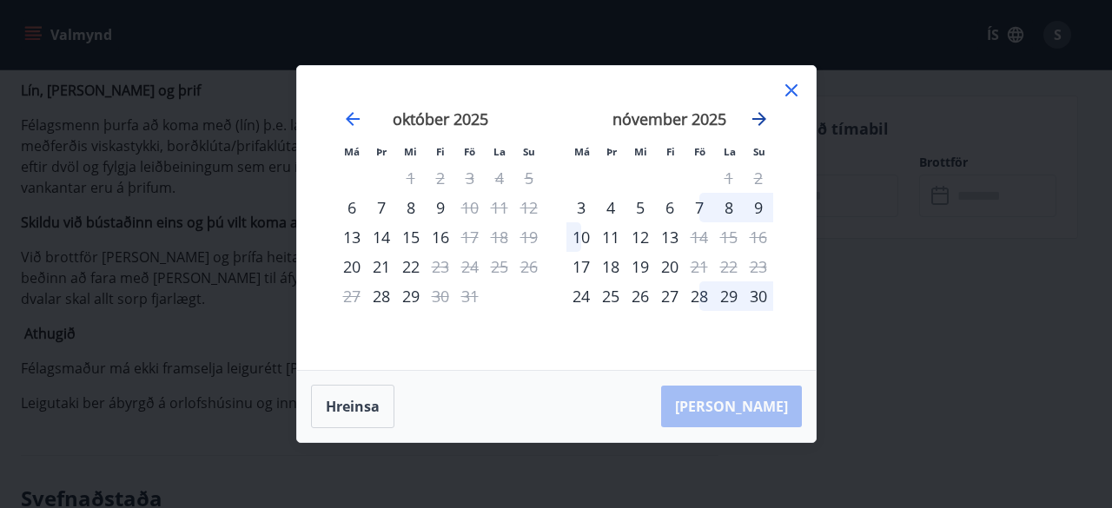
click at [758, 115] on icon "Move forward to switch to the next month." at bounding box center [759, 119] width 21 height 21
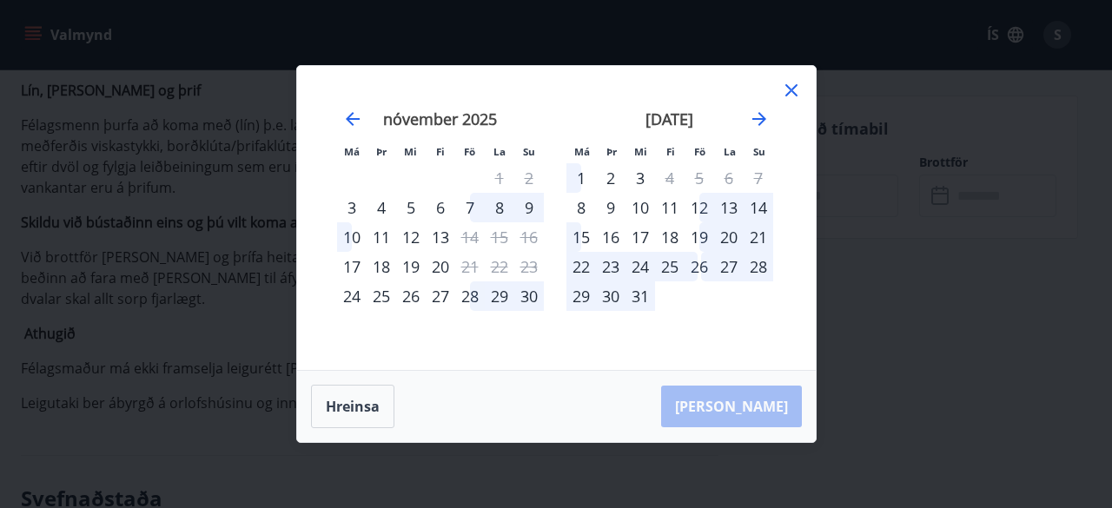
click at [706, 209] on div "12" at bounding box center [700, 208] width 30 height 30
click at [700, 206] on div "12" at bounding box center [700, 208] width 30 height 30
click at [663, 225] on div "18" at bounding box center [670, 237] width 30 height 30
click at [789, 93] on icon at bounding box center [792, 90] width 12 height 12
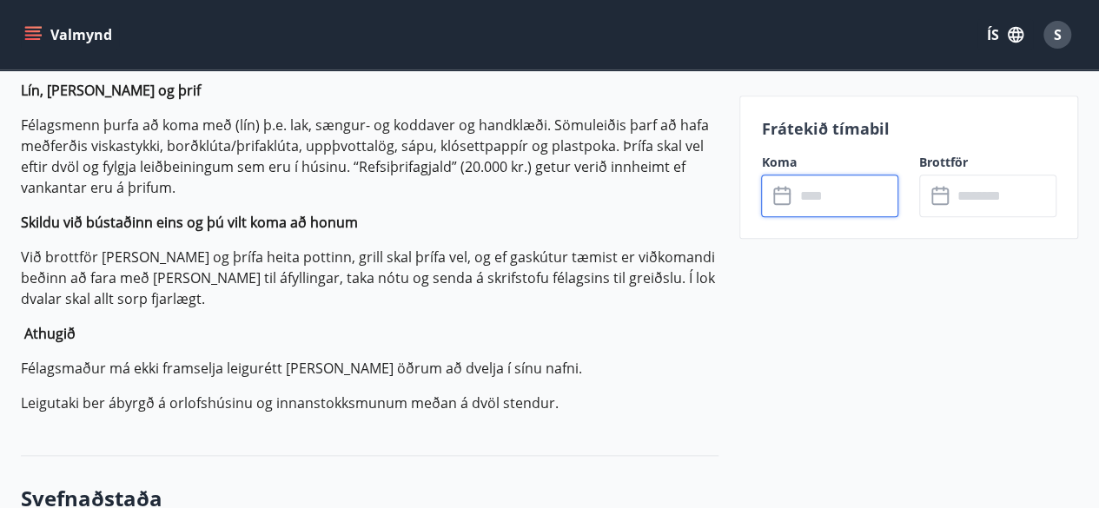
click at [805, 201] on input "text" at bounding box center [846, 196] width 104 height 43
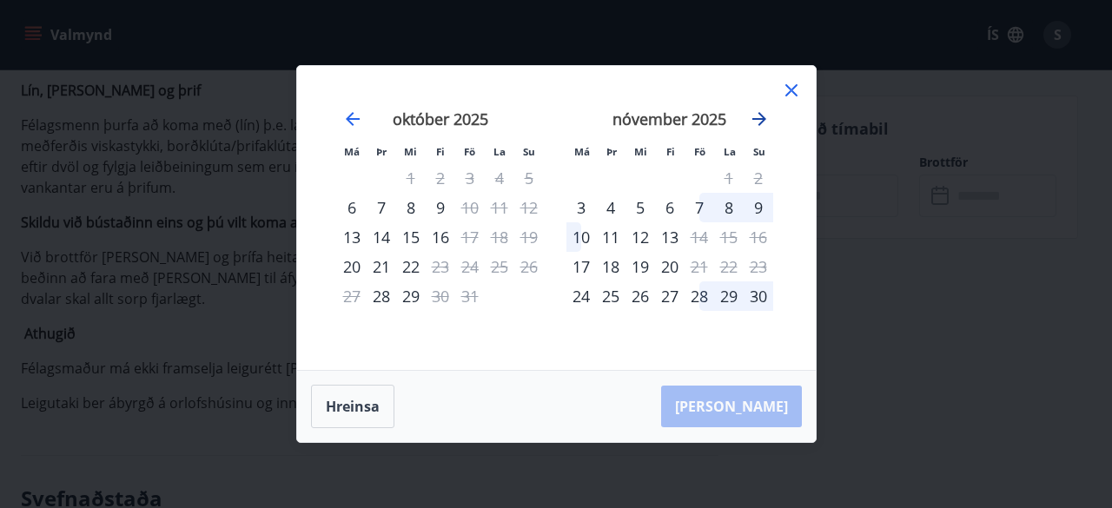
click at [763, 117] on icon "Move forward to switch to the next month." at bounding box center [759, 119] width 14 height 14
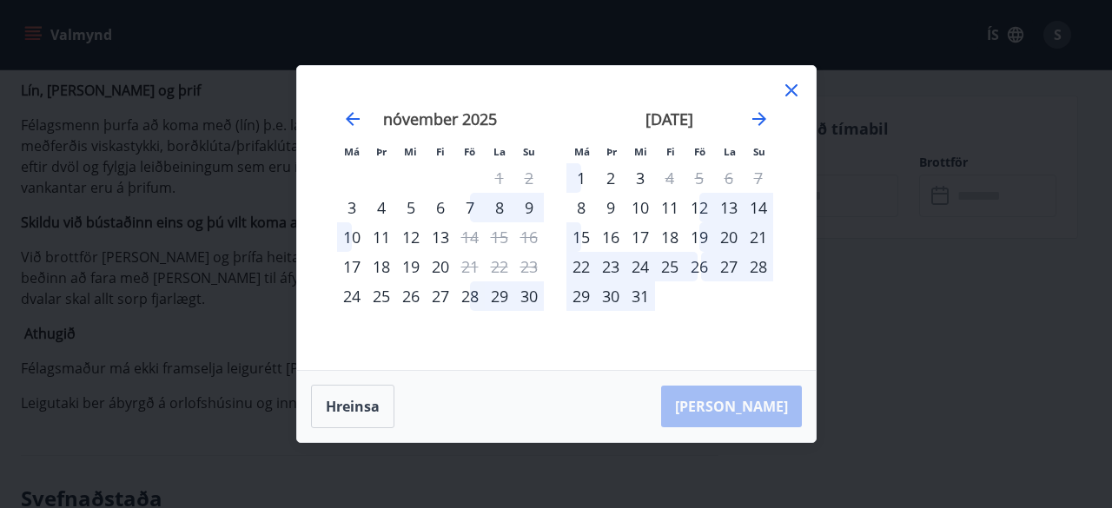
click at [699, 206] on div "12" at bounding box center [700, 208] width 30 height 30
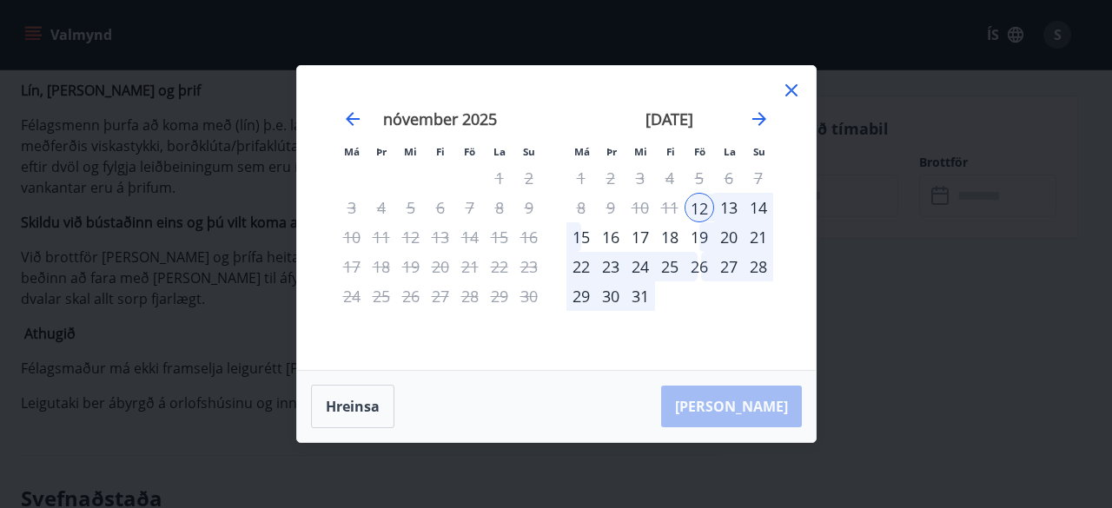
click at [699, 206] on div "12" at bounding box center [700, 208] width 30 height 30
click at [586, 241] on div "15" at bounding box center [582, 237] width 30 height 30
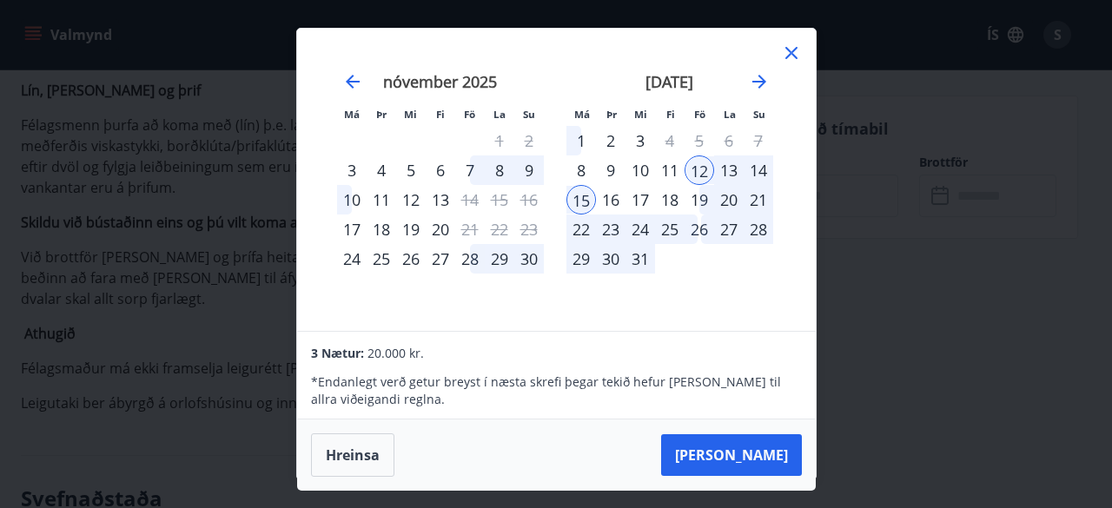
click at [568, 201] on div "15" at bounding box center [582, 200] width 30 height 30
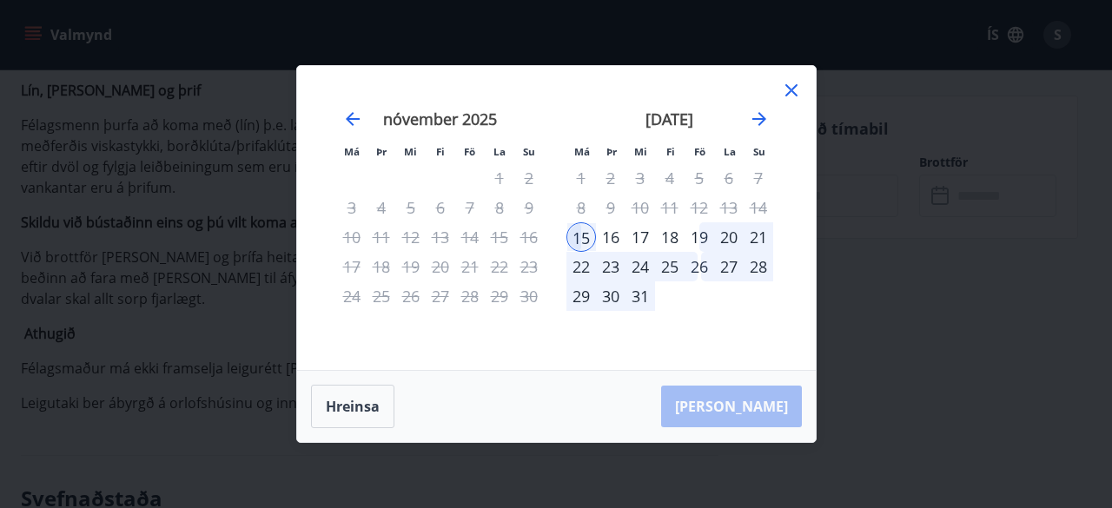
click at [695, 205] on div "12" at bounding box center [700, 208] width 30 height 30
click at [779, 109] on div "[DATE] 1 2 3 4 5 6 7 8 9 10 11 12 13 14 15 16 17 18 19 20 21 22 23 24 25 26 27 …" at bounding box center [669, 229] width 229 height 285
click at [788, 98] on icon at bounding box center [791, 90] width 21 height 21
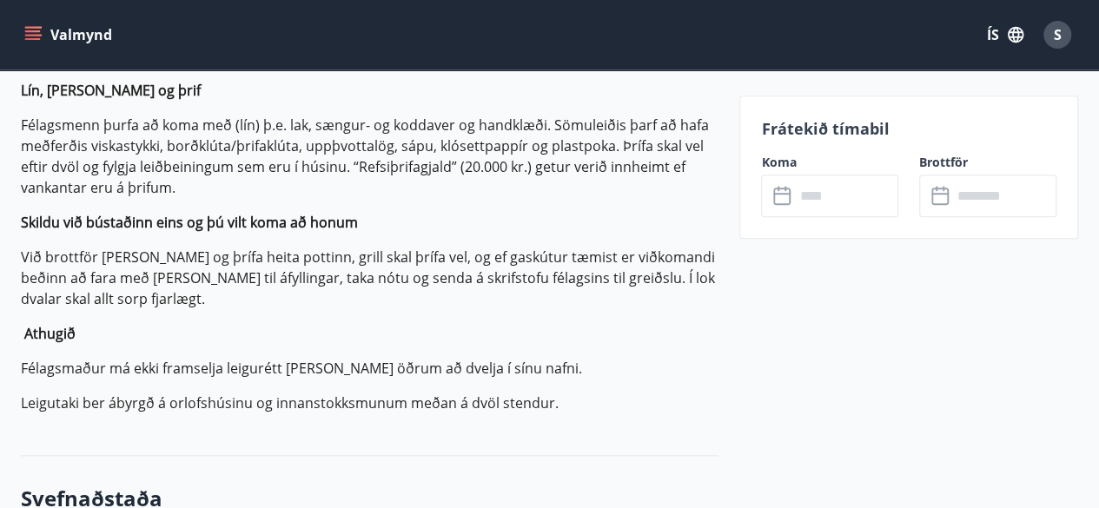
drag, startPoint x: 788, startPoint y: 98, endPoint x: 804, endPoint y: 202, distance: 104.6
click at [779, 193] on icon at bounding box center [781, 194] width 17 height 2
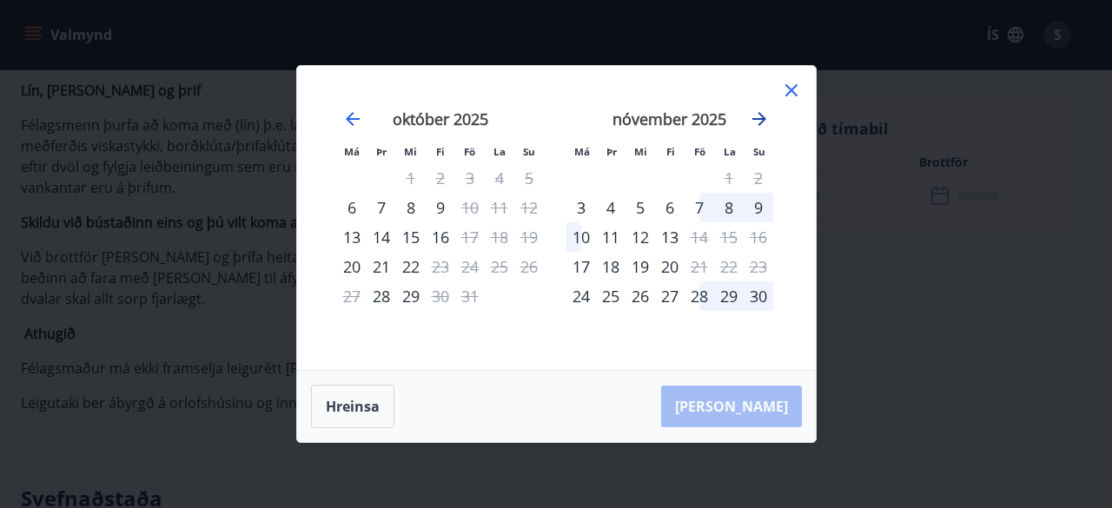
click at [761, 117] on icon "Move forward to switch to the next month." at bounding box center [759, 119] width 21 height 21
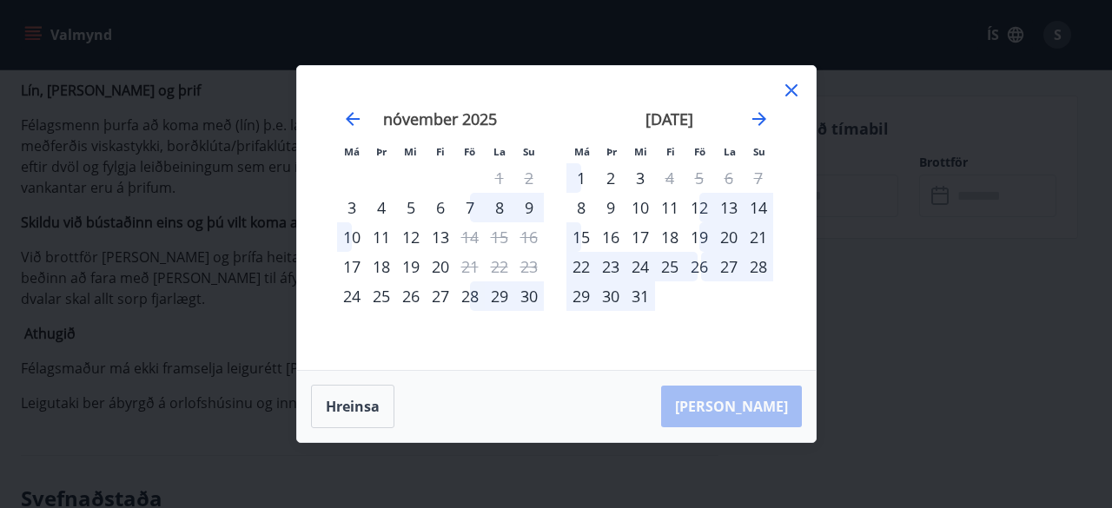
click at [702, 212] on div "12" at bounding box center [700, 208] width 30 height 30
click at [695, 212] on div "12" at bounding box center [700, 208] width 30 height 30
click at [583, 232] on div "15" at bounding box center [582, 237] width 30 height 30
click at [701, 212] on div "12" at bounding box center [700, 208] width 30 height 30
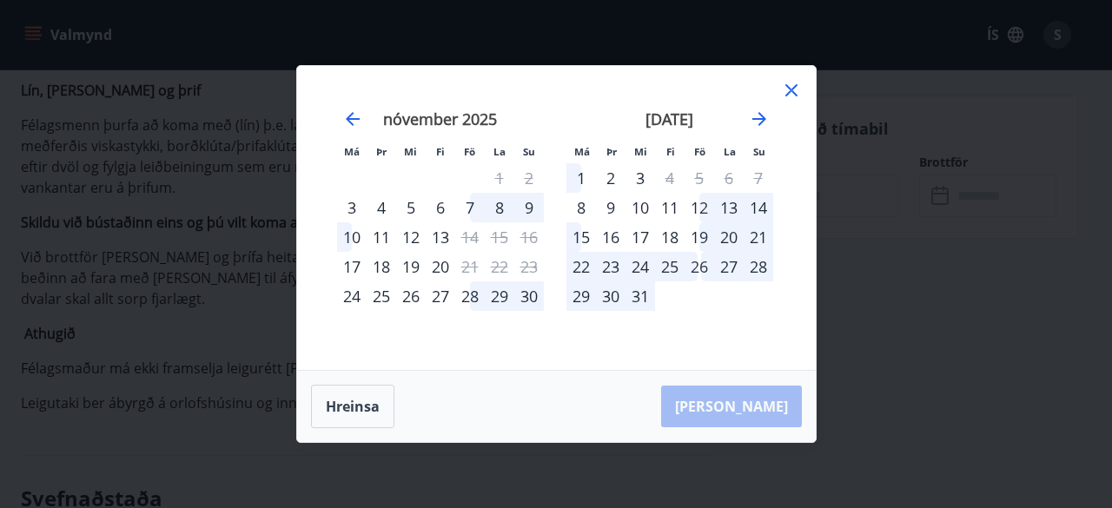
click at [585, 233] on div "15" at bounding box center [582, 237] width 30 height 30
click at [702, 220] on div "12" at bounding box center [700, 208] width 30 height 30
click at [573, 239] on div "15" at bounding box center [582, 237] width 30 height 30
click at [794, 88] on icon at bounding box center [792, 90] width 12 height 12
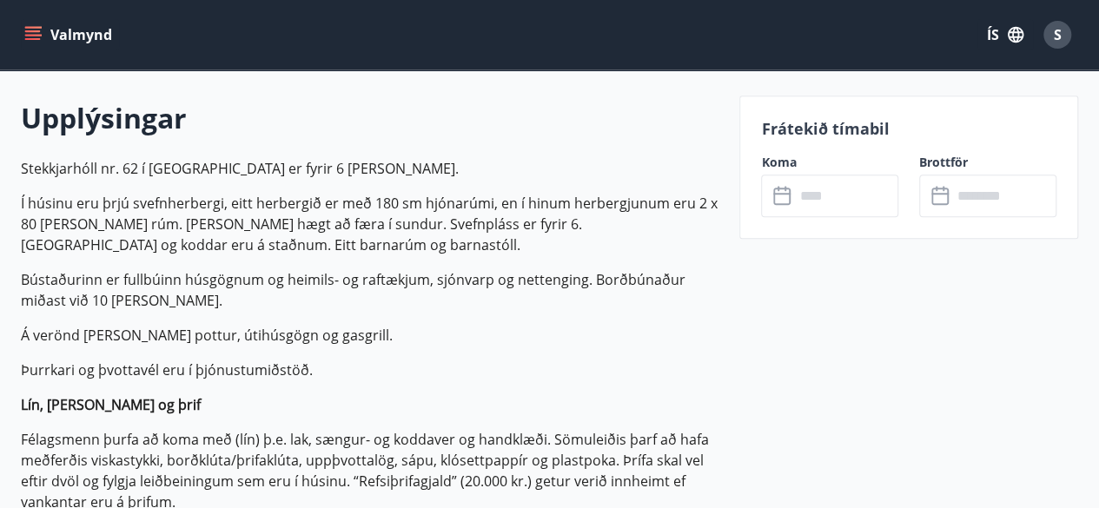
scroll to position [487, 0]
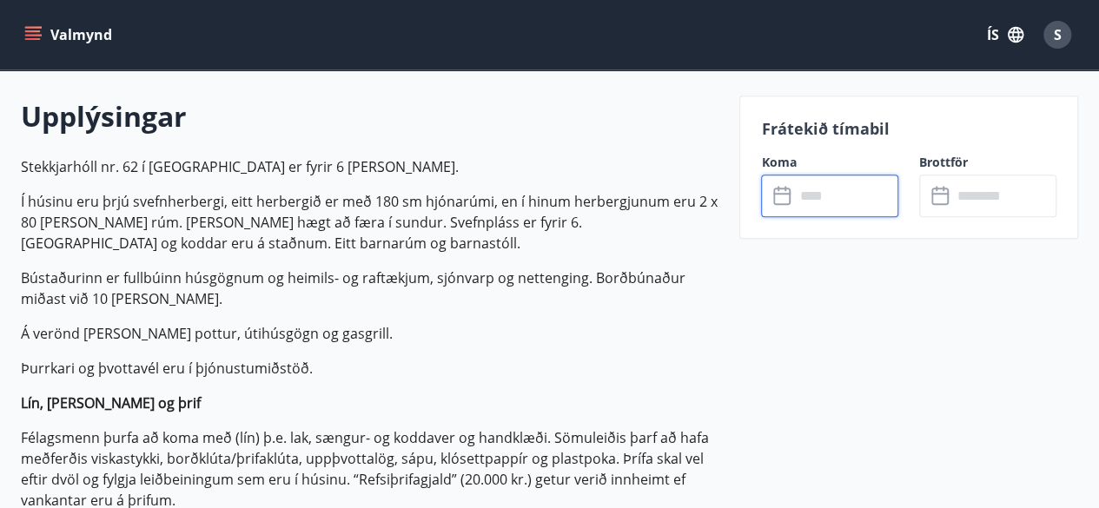
click at [808, 202] on input "text" at bounding box center [846, 196] width 104 height 43
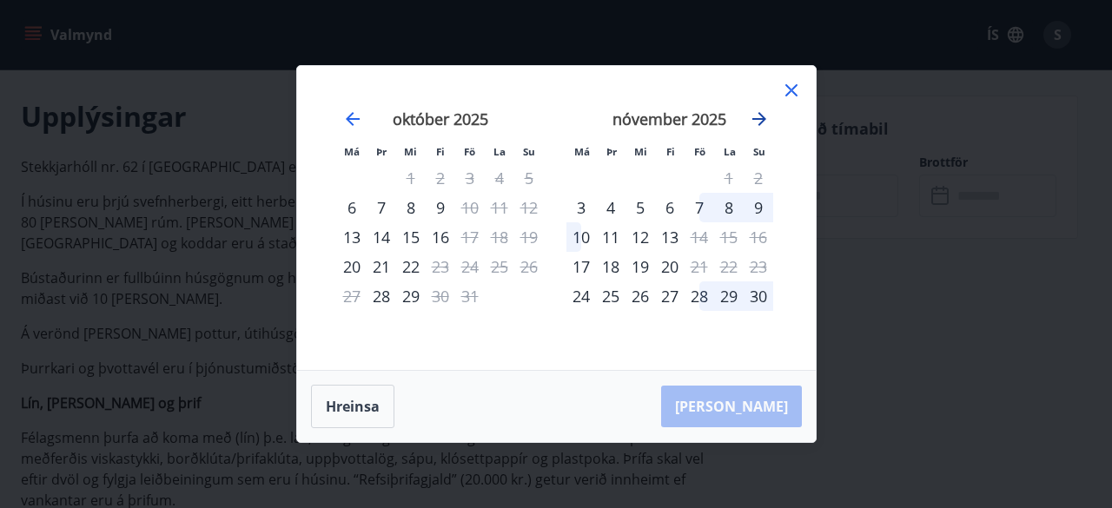
click at [764, 114] on icon "Move forward to switch to the next month." at bounding box center [759, 119] width 21 height 21
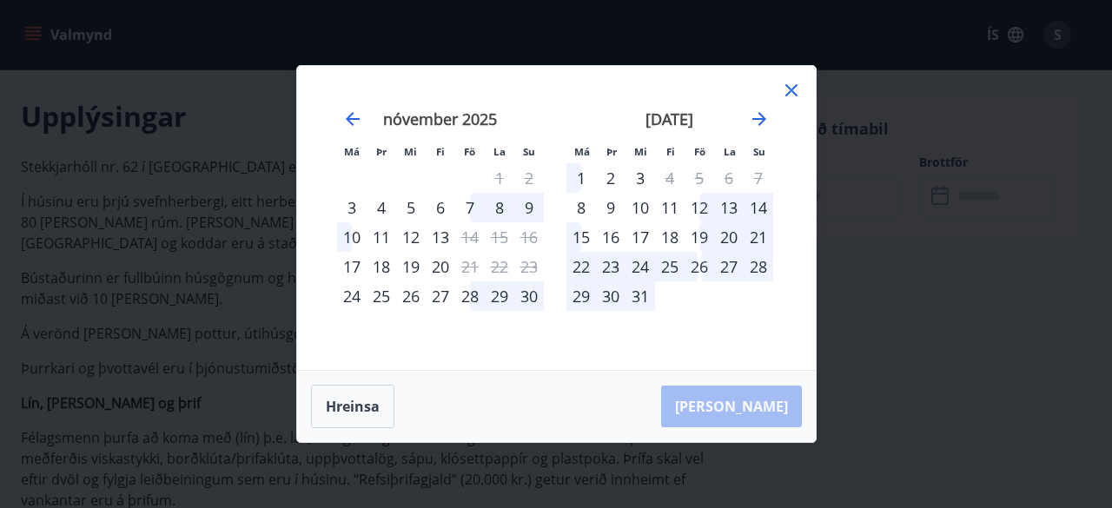
click at [709, 204] on div "12" at bounding box center [700, 208] width 30 height 30
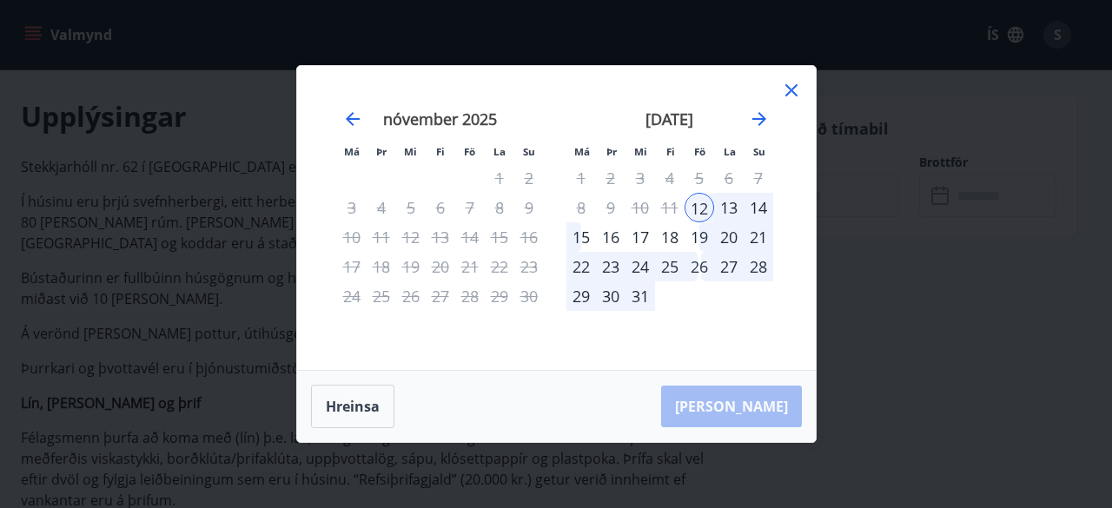
click at [578, 235] on div "15" at bounding box center [582, 237] width 30 height 30
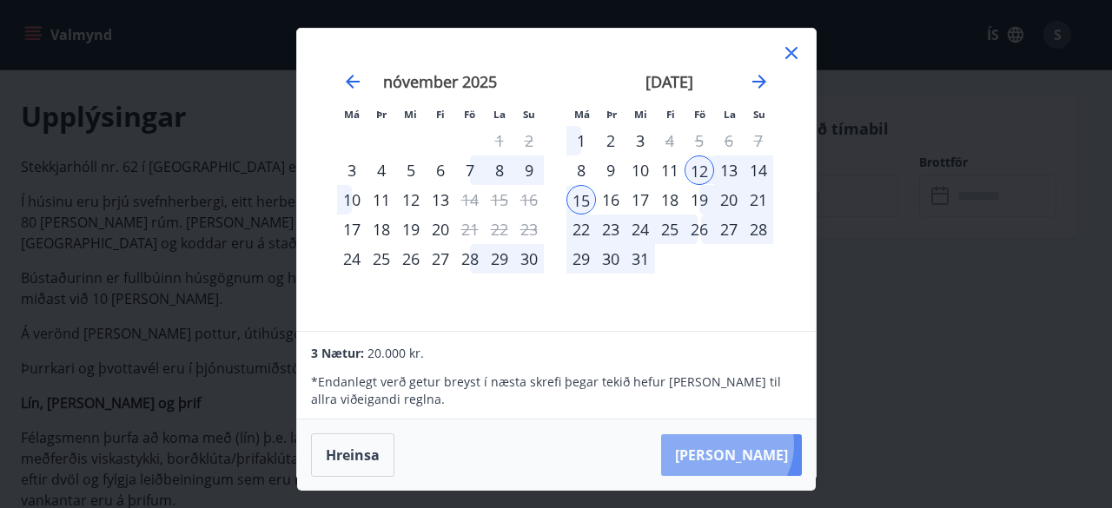
click at [779, 444] on button "[PERSON_NAME]" at bounding box center [731, 455] width 141 height 42
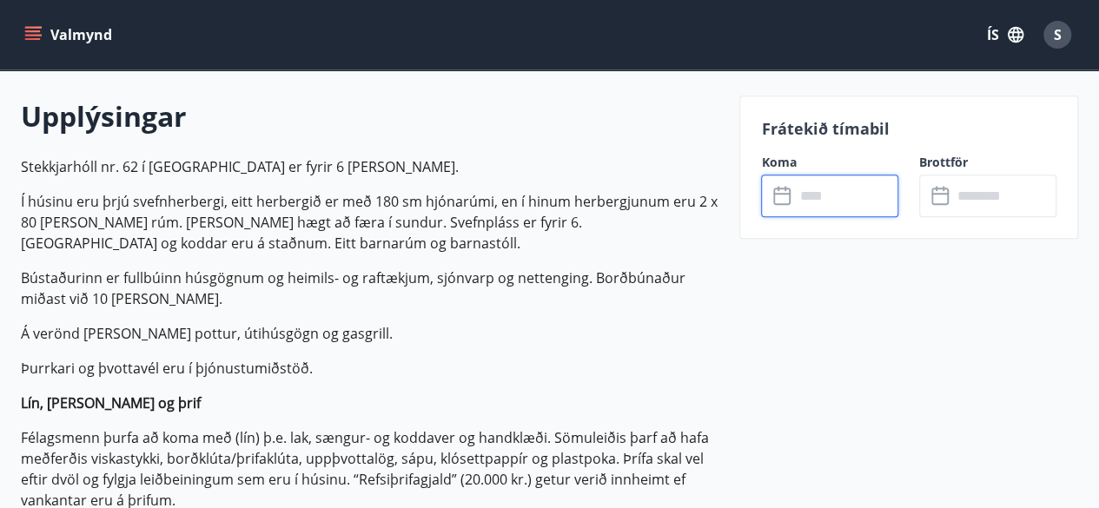
type input "******"
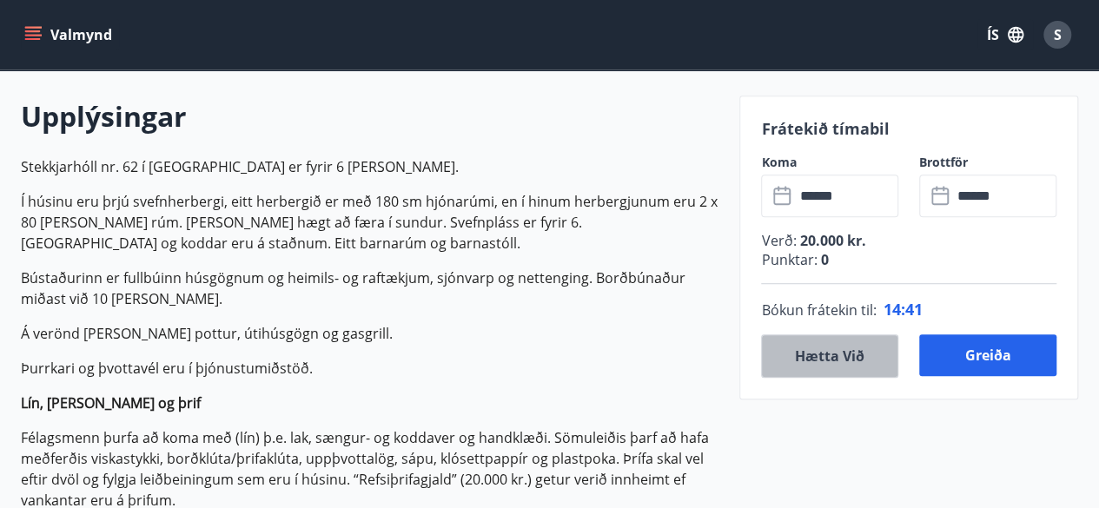
click at [824, 359] on button "Hætta við" at bounding box center [829, 356] width 137 height 43
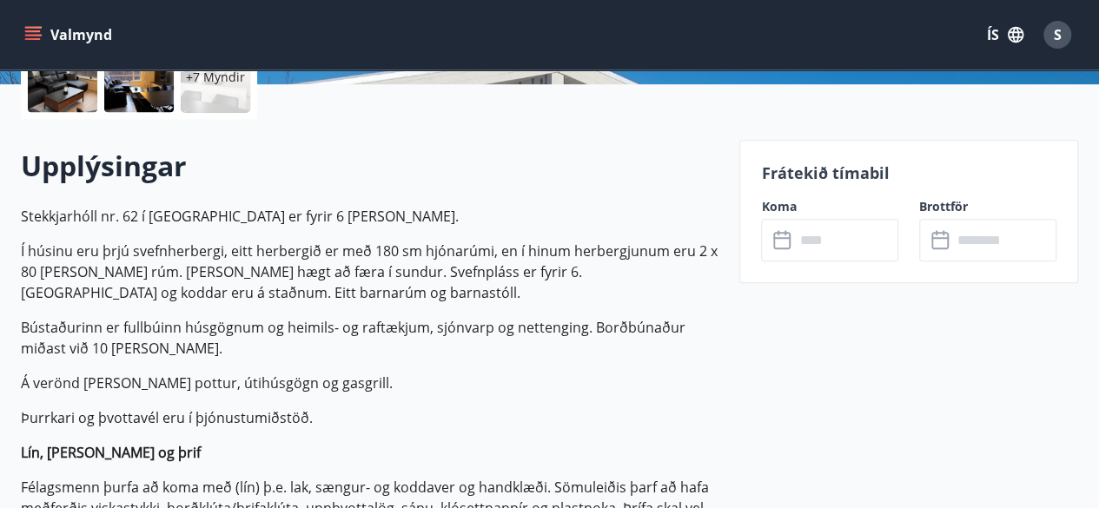
scroll to position [0, 0]
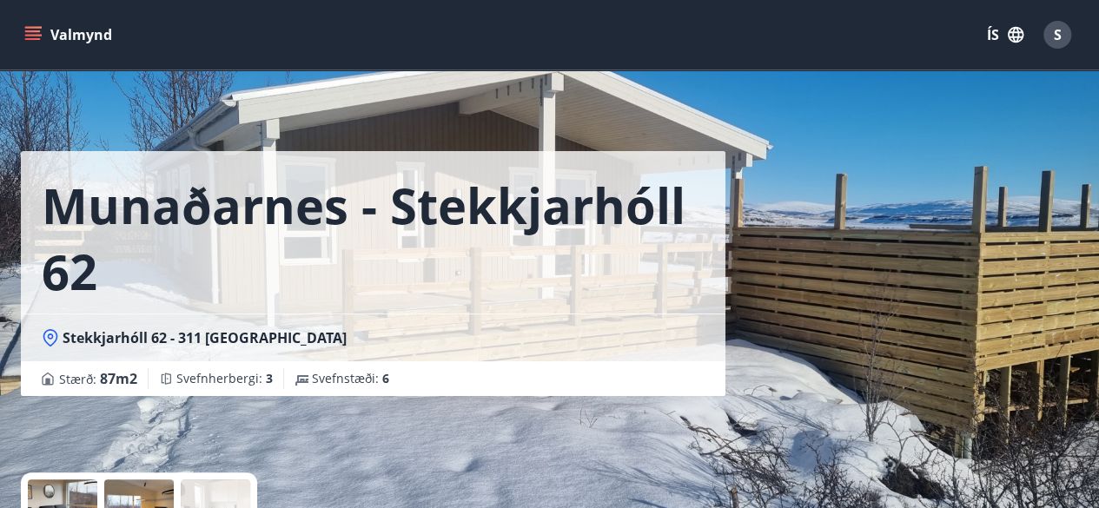
click at [830, 269] on div "Munaðarnes - Stekkjarhóll 62 Stekkjarhóll 62 - 311 Borgarnesi Stærð : 87 m2 Sve…" at bounding box center [549, 260] width 1057 height 521
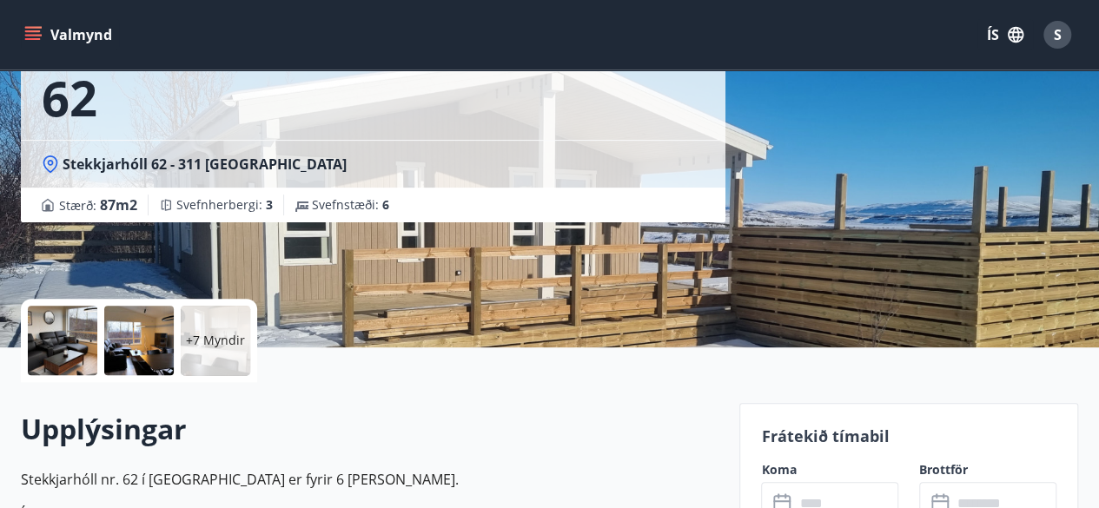
scroll to position [209, 0]
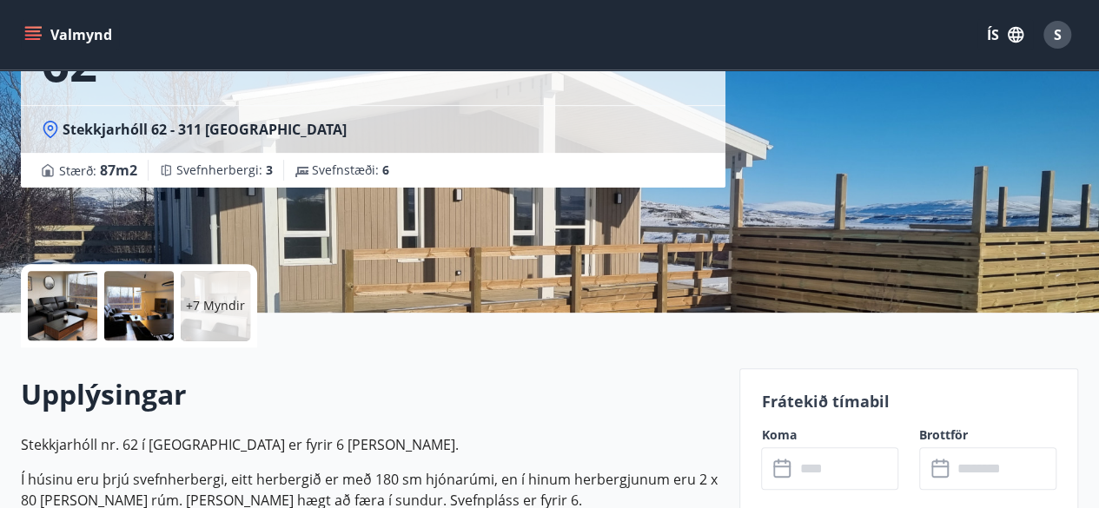
click at [236, 322] on div "+7 Myndir" at bounding box center [216, 306] width 70 height 70
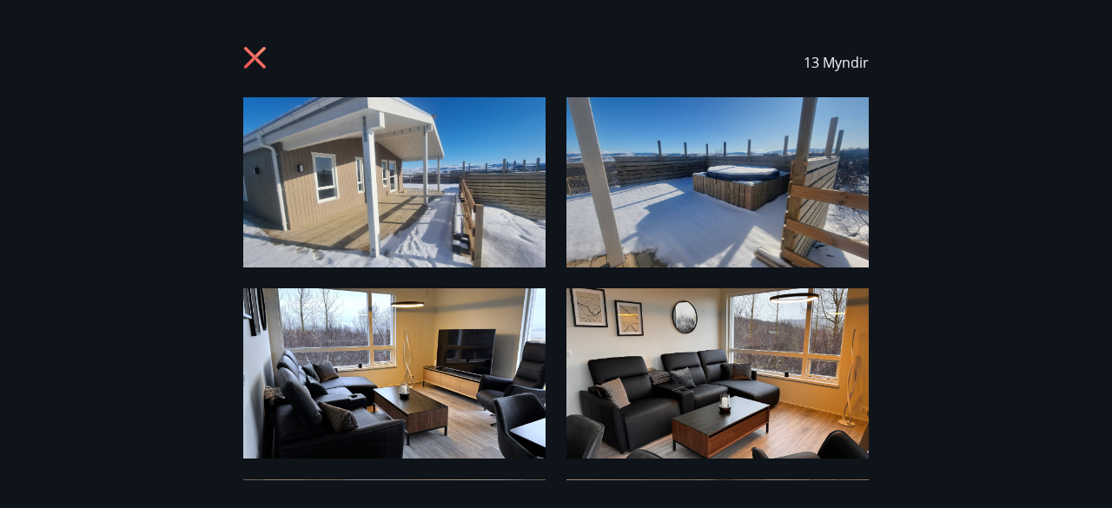
click at [113, 287] on div "13 Myndir" at bounding box center [556, 254] width 1112 height 453
click at [237, 50] on div "13 Myndir" at bounding box center [556, 63] width 1071 height 70
click at [330, 197] on img at bounding box center [394, 182] width 302 height 170
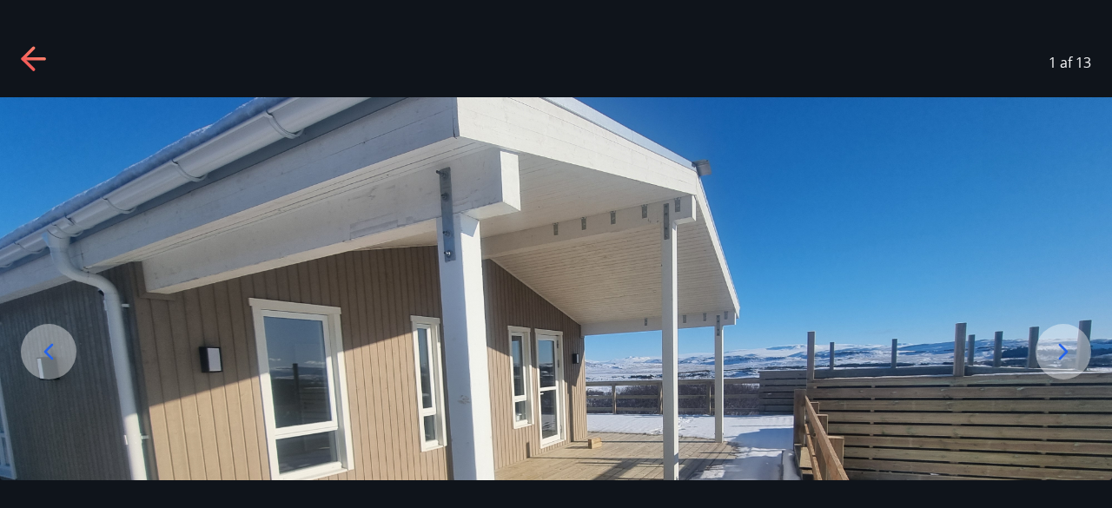
click at [1074, 358] on icon at bounding box center [1064, 352] width 28 height 28
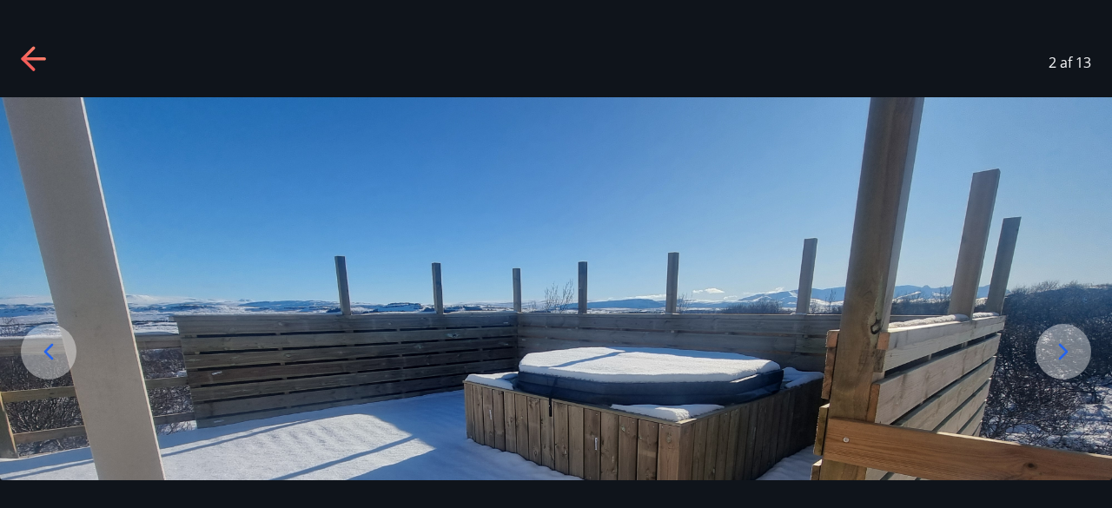
click at [1074, 358] on icon at bounding box center [1064, 352] width 28 height 28
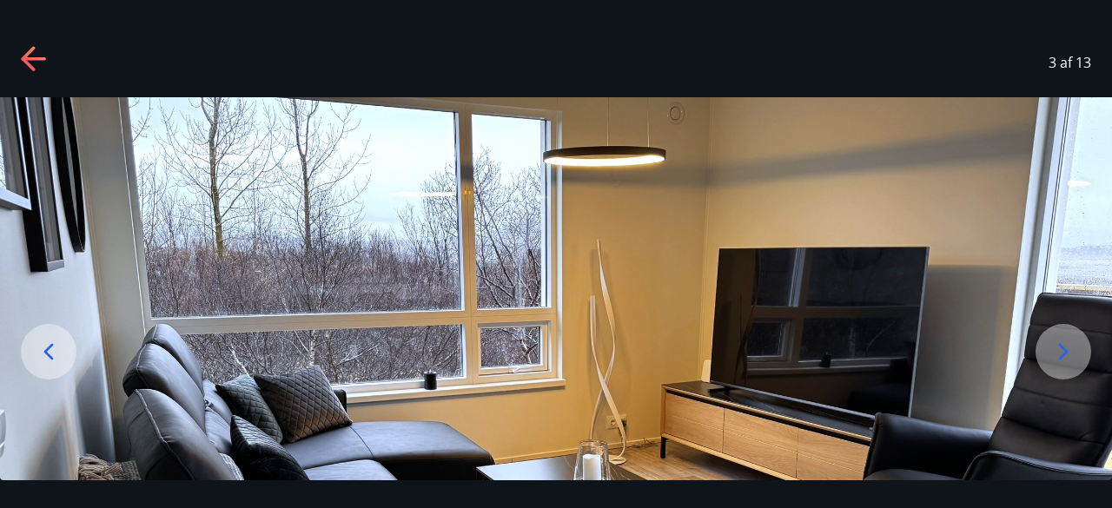
click at [1074, 358] on icon at bounding box center [1064, 352] width 28 height 28
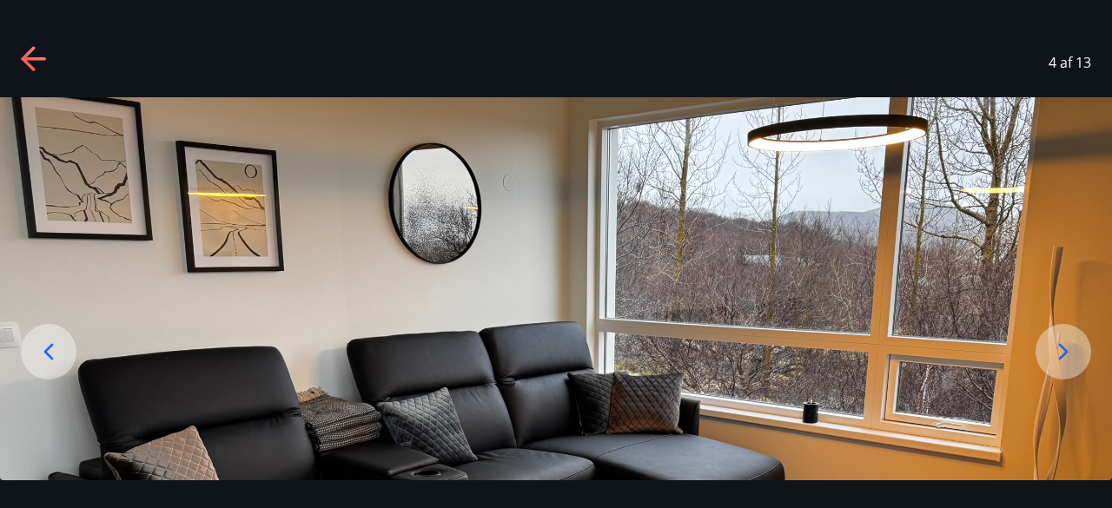
click at [1074, 358] on icon at bounding box center [1064, 352] width 28 height 28
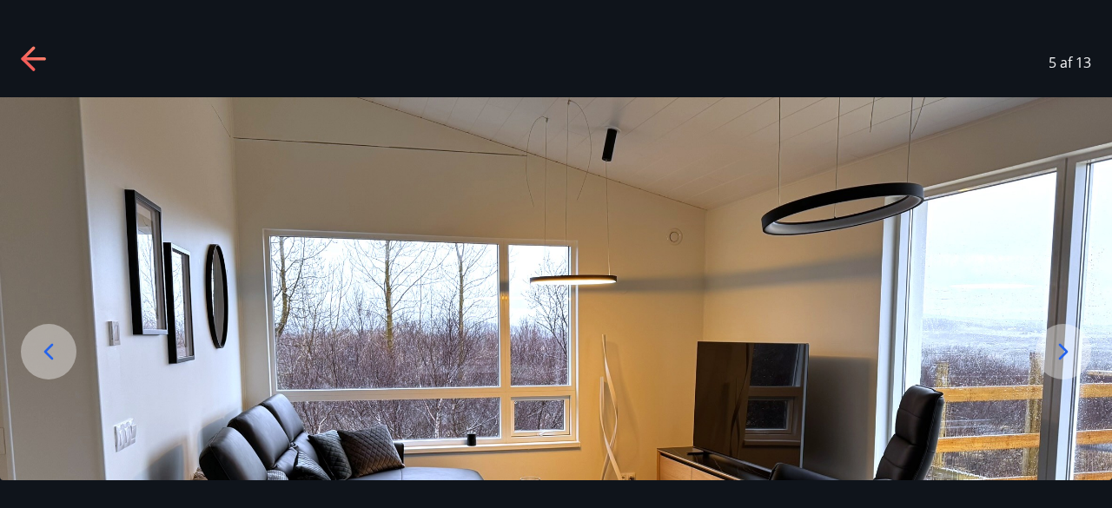
click at [1074, 358] on icon at bounding box center [1064, 352] width 28 height 28
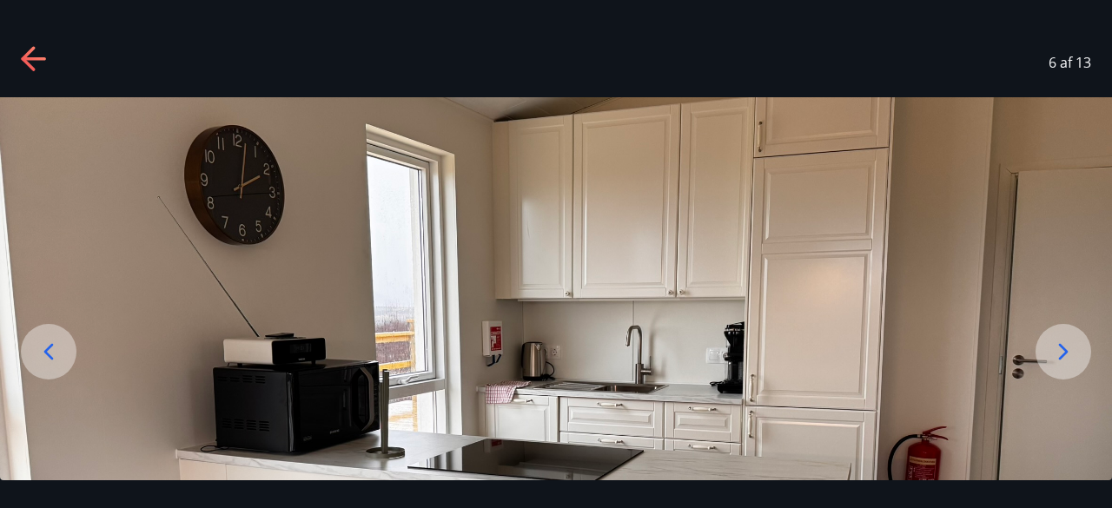
click at [1074, 358] on icon at bounding box center [1064, 352] width 28 height 28
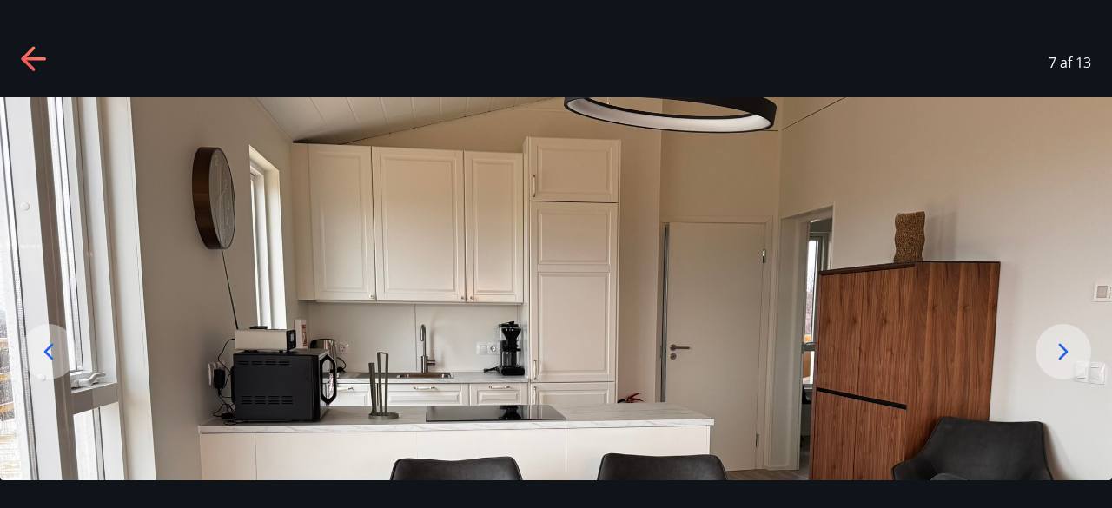
click at [1064, 361] on icon at bounding box center [1064, 352] width 28 height 28
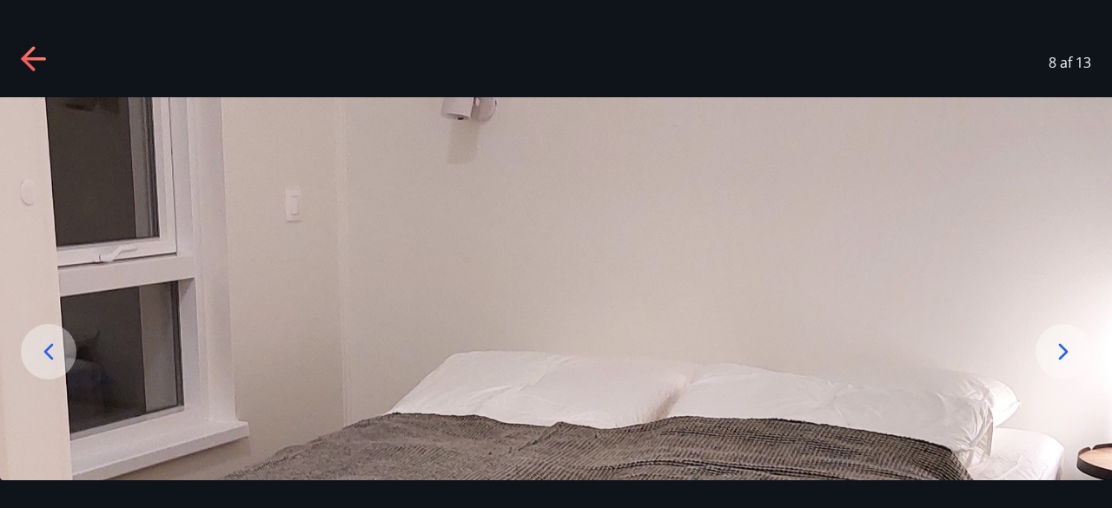
click at [1064, 361] on icon at bounding box center [1064, 352] width 28 height 28
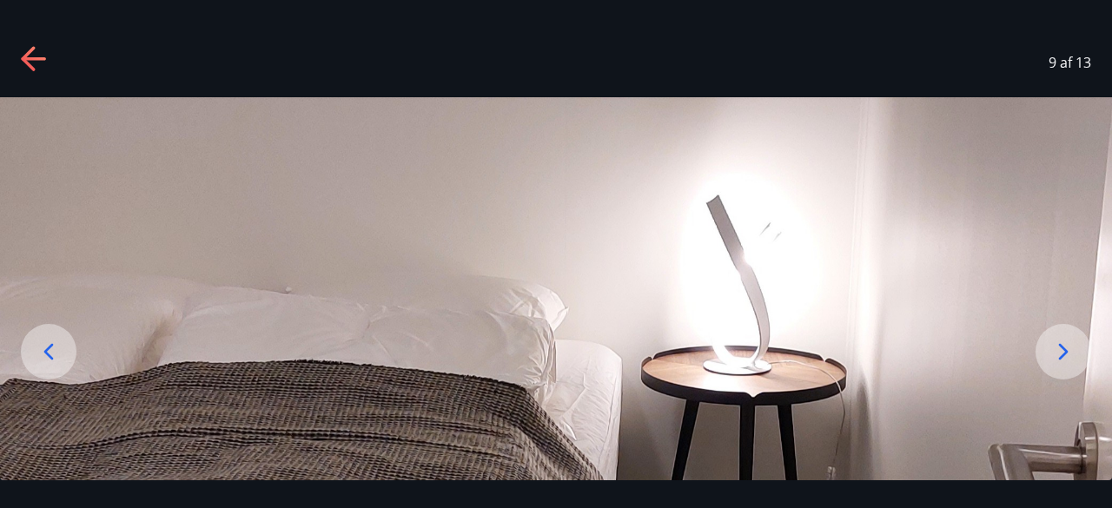
click at [1064, 361] on icon at bounding box center [1064, 352] width 28 height 28
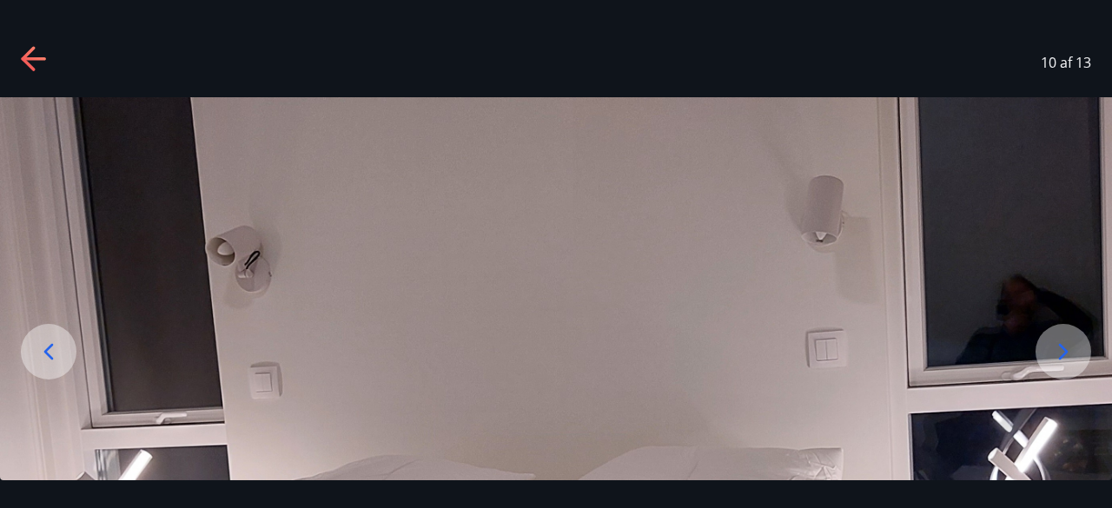
click at [1064, 361] on icon at bounding box center [1064, 352] width 28 height 28
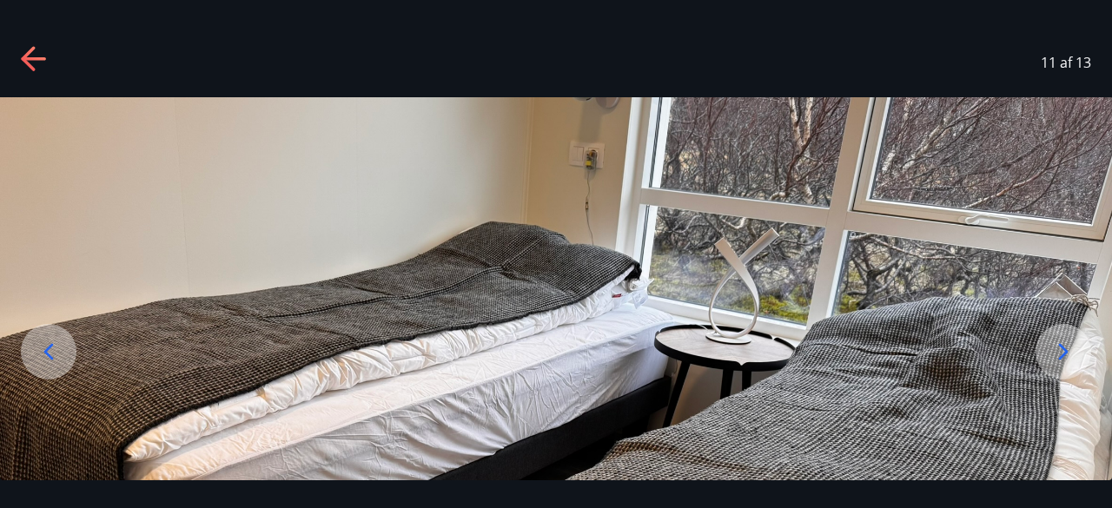
click at [1064, 361] on icon at bounding box center [1064, 352] width 28 height 28
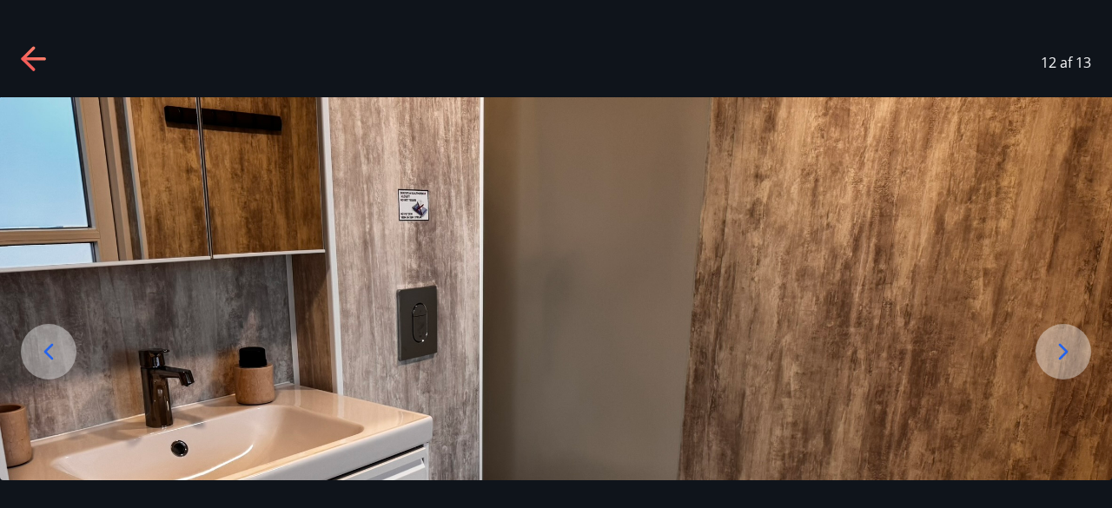
click at [1064, 361] on icon at bounding box center [1064, 352] width 28 height 28
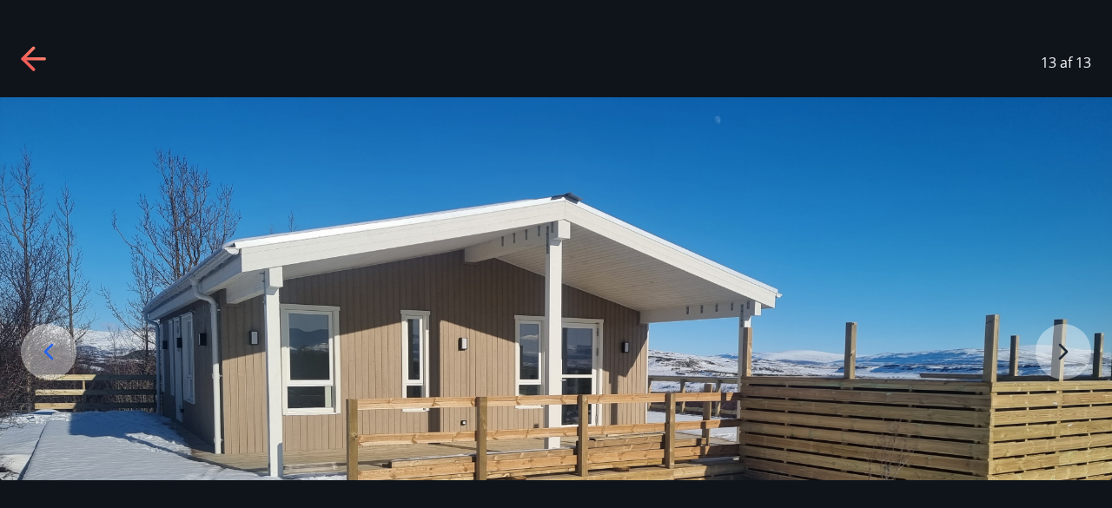
click at [23, 55] on icon at bounding box center [35, 60] width 28 height 28
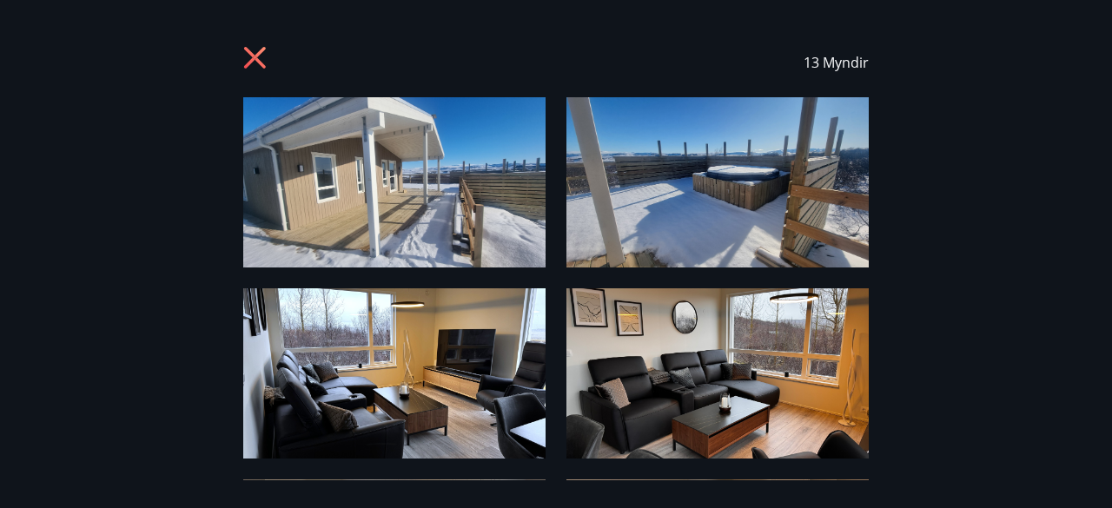
click at [267, 62] on icon at bounding box center [257, 60] width 28 height 28
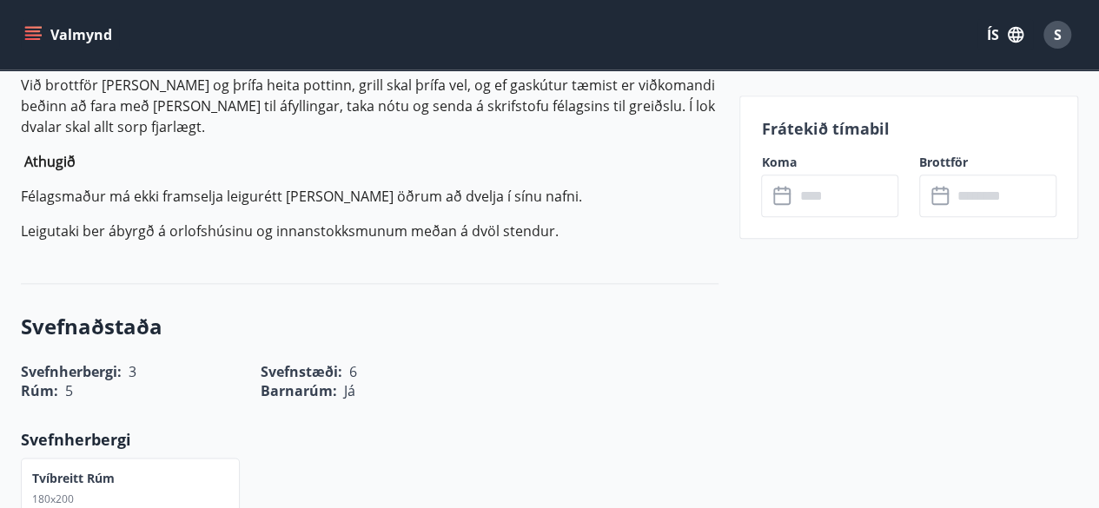
scroll to position [973, 0]
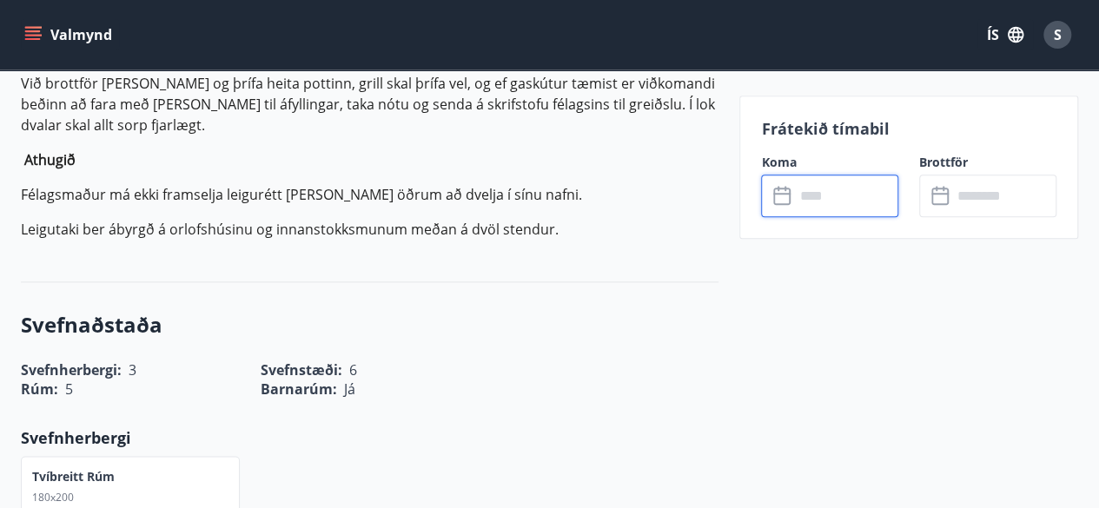
click at [844, 176] on input "text" at bounding box center [846, 196] width 104 height 43
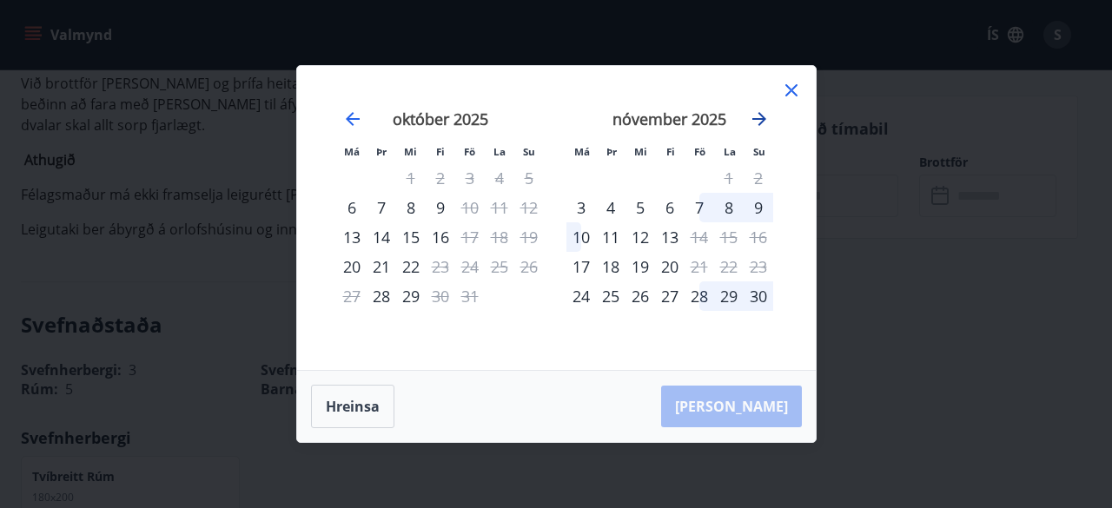
click at [761, 121] on icon "Move forward to switch to the next month." at bounding box center [759, 119] width 21 height 21
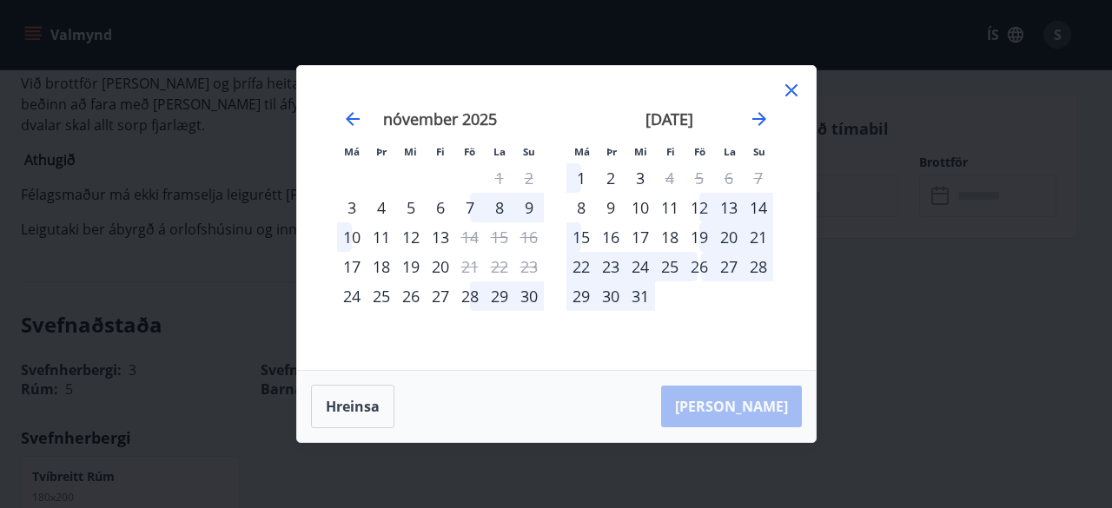
click at [699, 208] on div "12" at bounding box center [700, 208] width 30 height 30
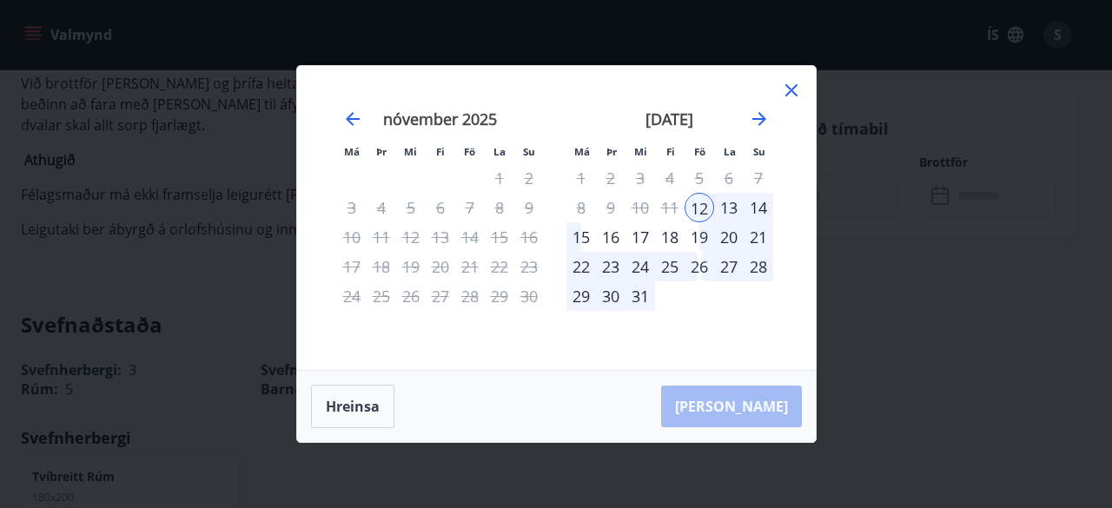
click at [573, 240] on div "15" at bounding box center [582, 237] width 30 height 30
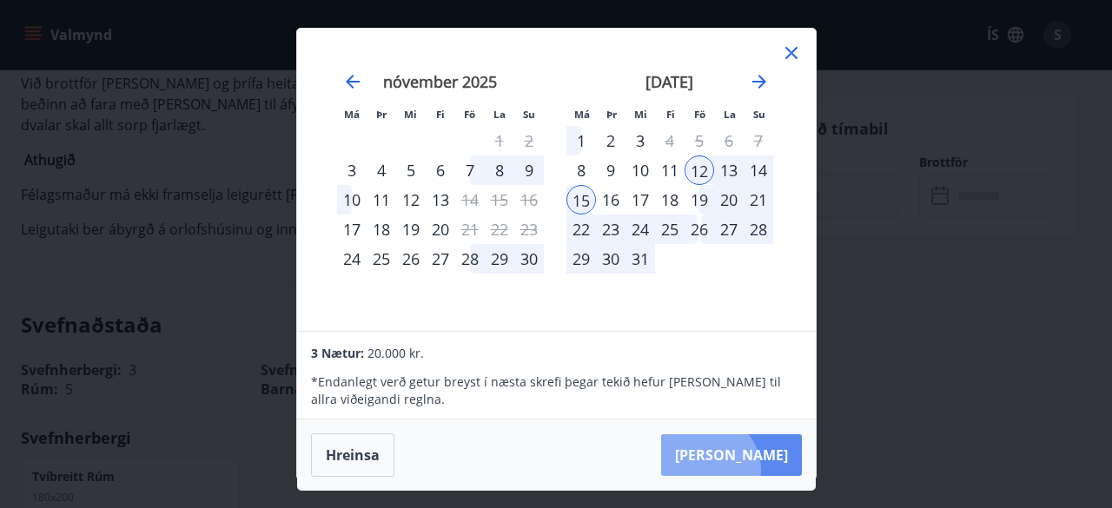
click at [759, 470] on button "[PERSON_NAME]" at bounding box center [731, 455] width 141 height 42
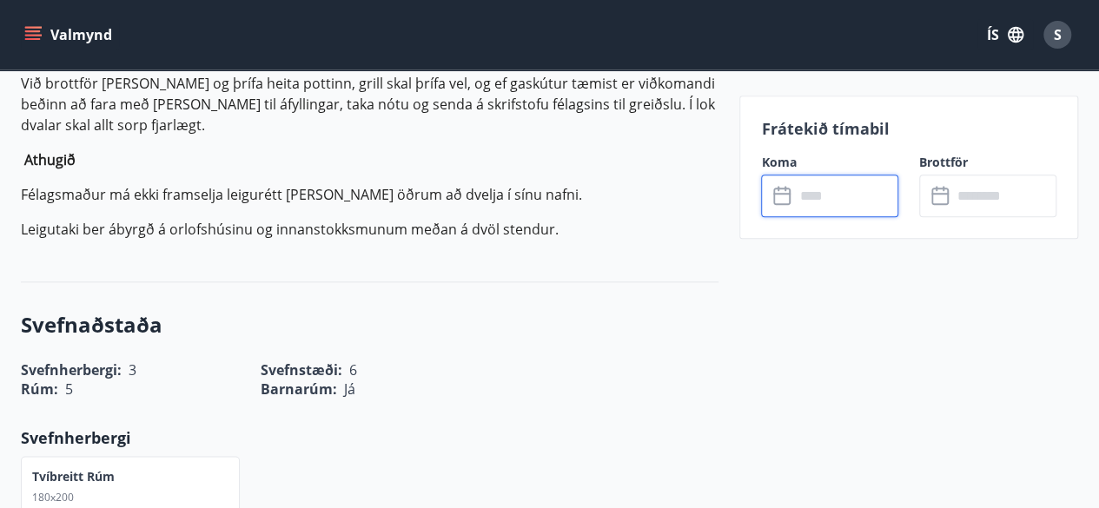
type input "******"
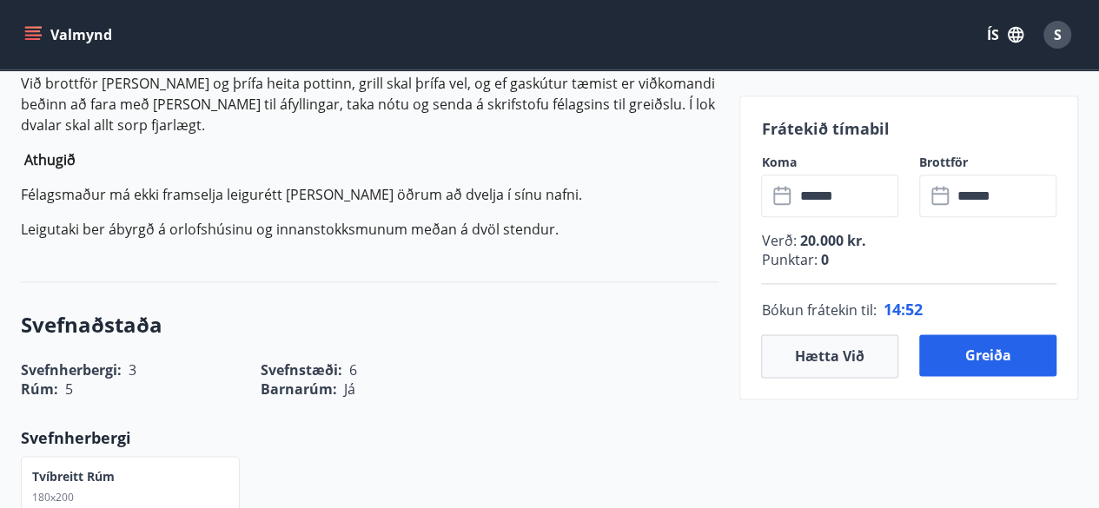
click at [801, 263] on p "Punktar : 0" at bounding box center [908, 259] width 295 height 19
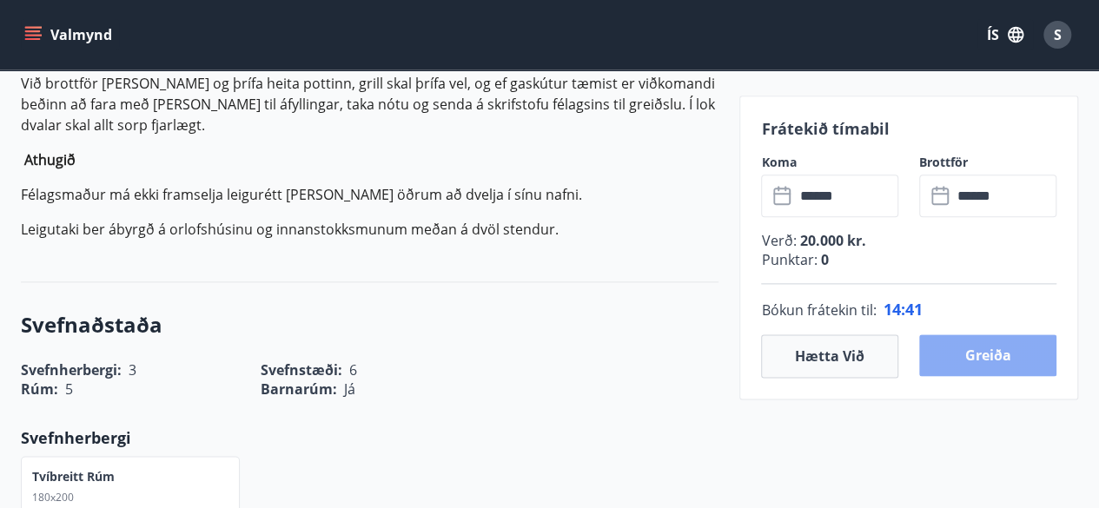
click at [955, 347] on button "Greiða" at bounding box center [987, 356] width 137 height 42
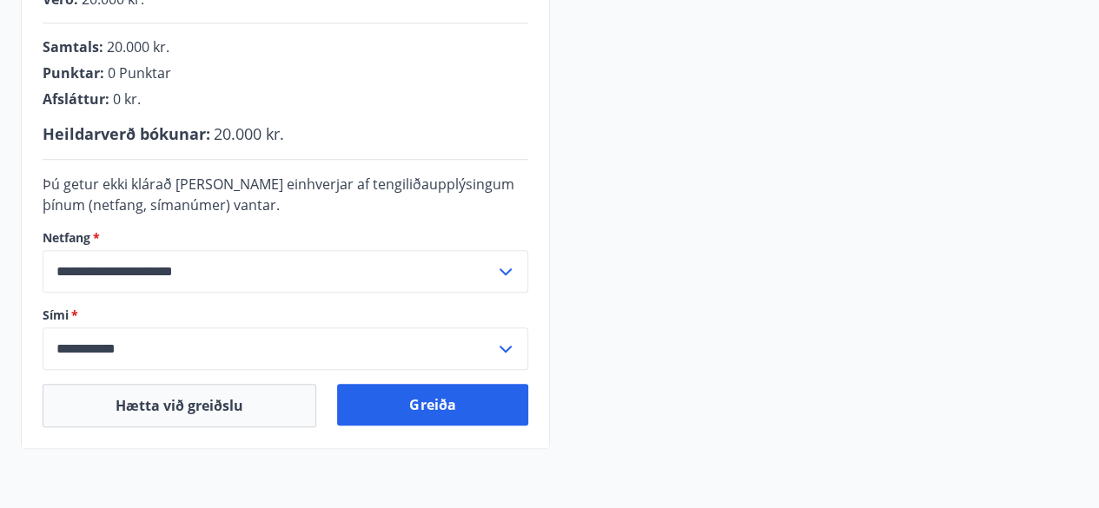
scroll to position [477, 0]
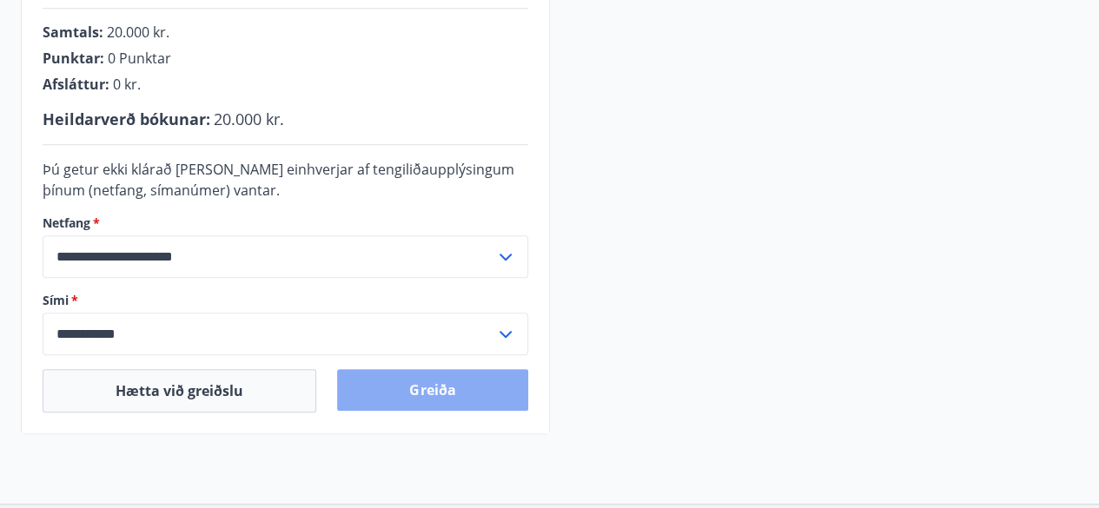
click at [383, 388] on button "Greiða" at bounding box center [432, 390] width 190 height 42
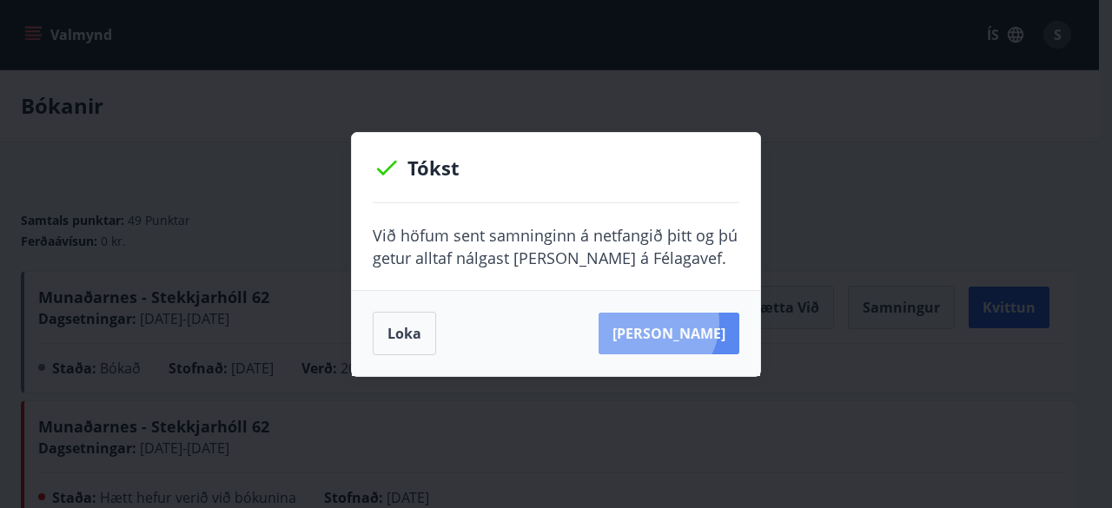
click at [679, 322] on button "Sjá samning" at bounding box center [669, 334] width 141 height 42
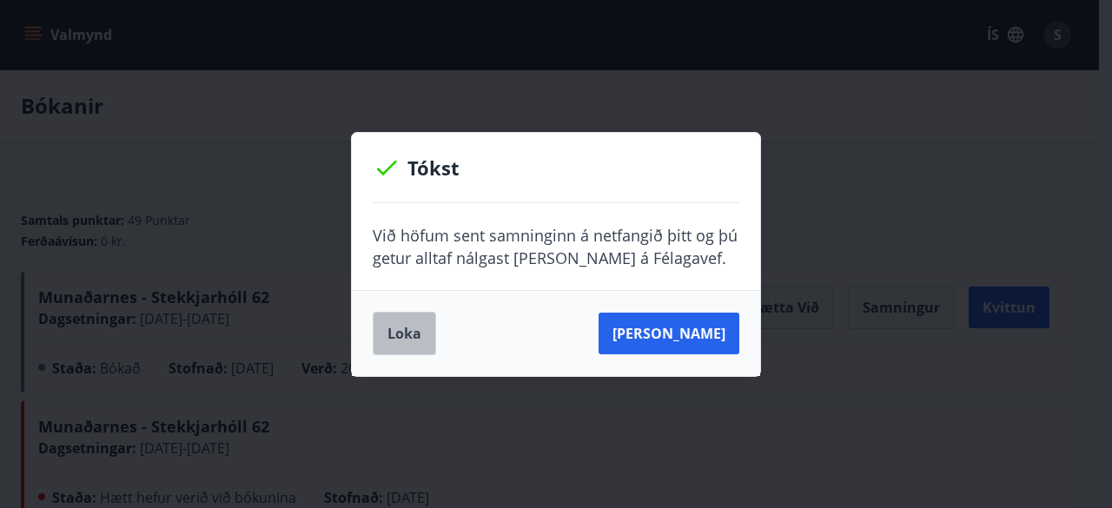
click at [389, 344] on button "Loka" at bounding box center [404, 333] width 63 height 43
